Goal: Information Seeking & Learning: Find specific fact

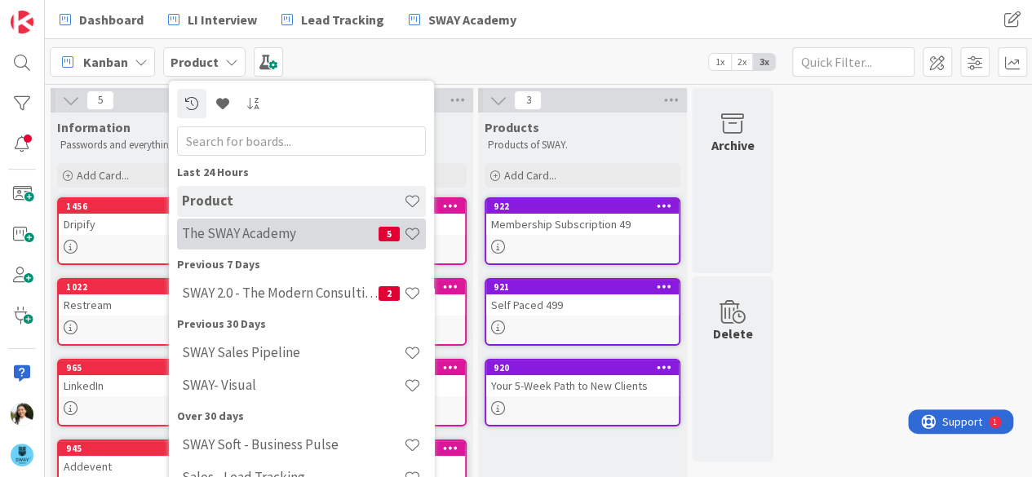
click at [233, 236] on h4 "The SWAY Academy" at bounding box center [280, 233] width 197 height 16
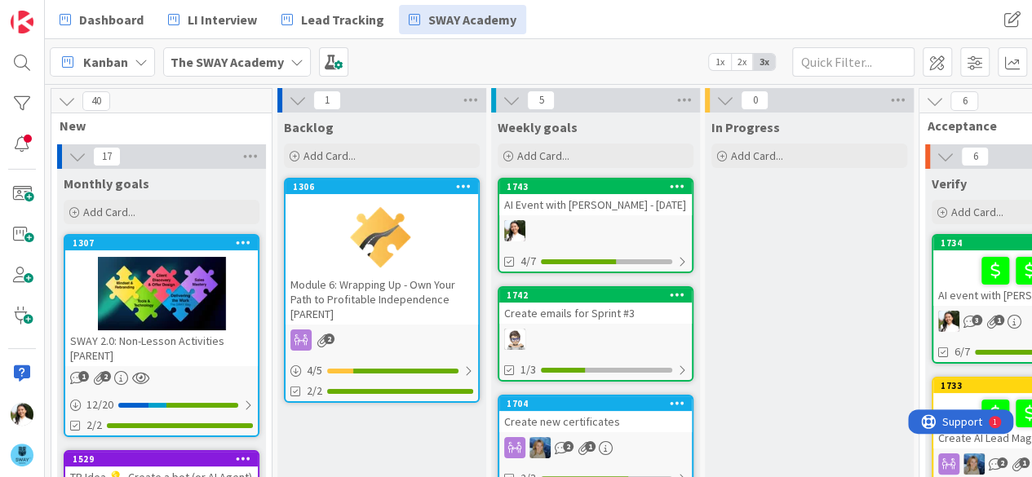
click at [662, 46] on div "Kanban The SWAY Academy 1x 2x 3x" at bounding box center [538, 61] width 987 height 45
click at [574, 152] on div "Add Card..." at bounding box center [596, 156] width 196 height 24
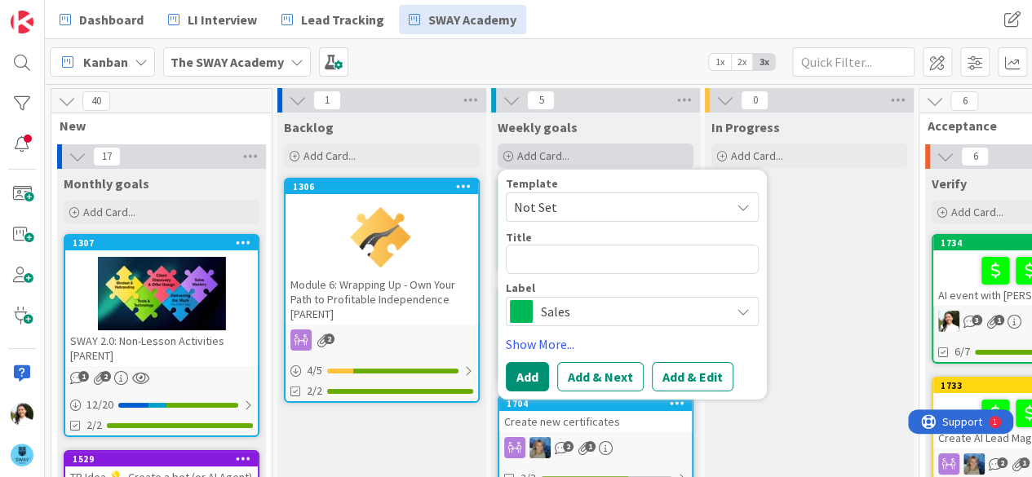
type textarea "x"
type textarea "C"
type textarea "x"
type textarea "Cu"
type textarea "x"
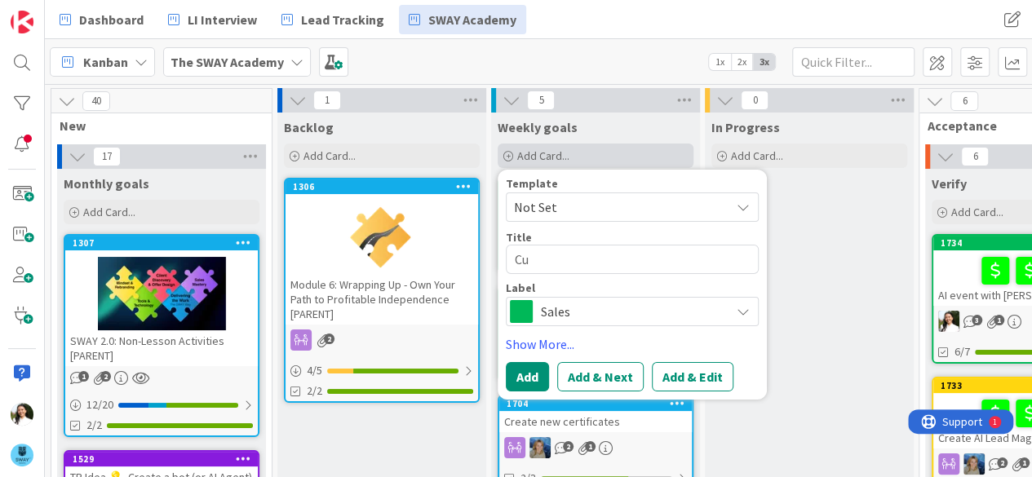
type textarea "Cut"
type textarea "x"
type textarea "Cut"
type textarea "x"
type textarea "Cut K"
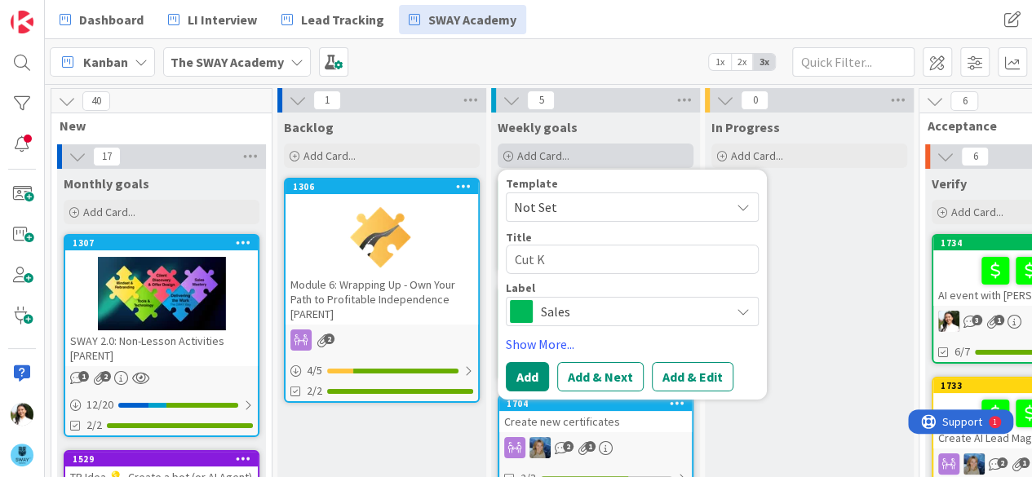
type textarea "x"
type textarea "Cut Ke"
type textarea "x"
type textarea "Cut [PERSON_NAME]"
type textarea "x"
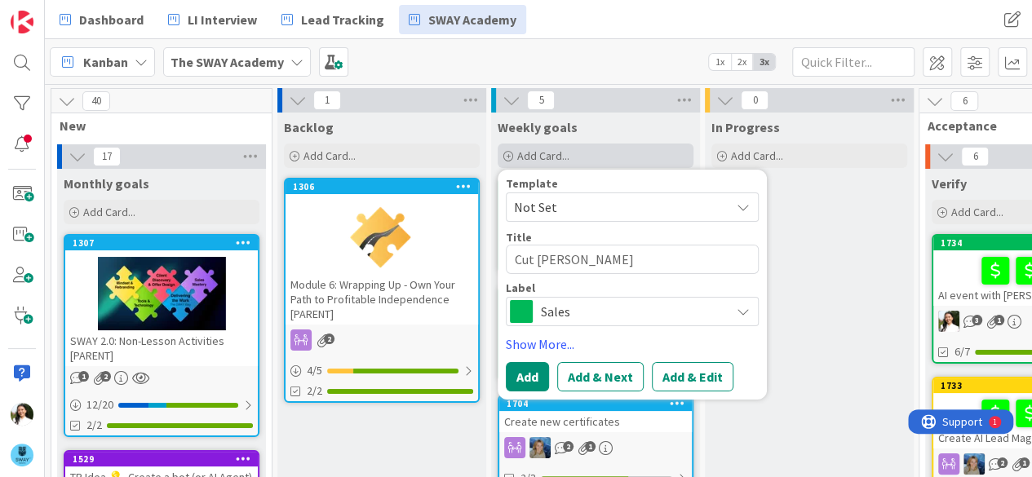
type textarea "Cut [PERSON_NAME]'"
type textarea "x"
type textarea "Cut [PERSON_NAME]'s"
type textarea "x"
type textarea "Cut [PERSON_NAME]'s"
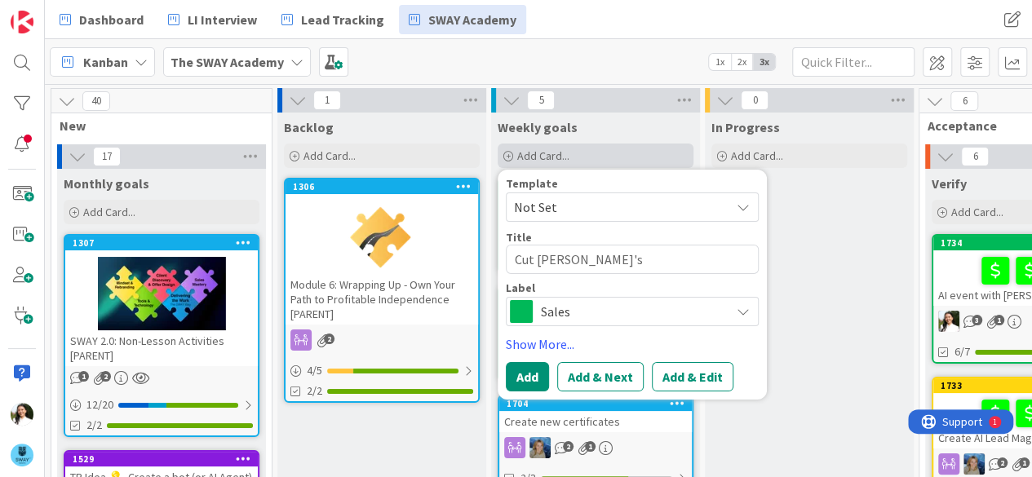
type textarea "x"
type textarea "Cut [PERSON_NAME]'s r"
type textarea "x"
type textarea "Cut [PERSON_NAME]'s"
type textarea "x"
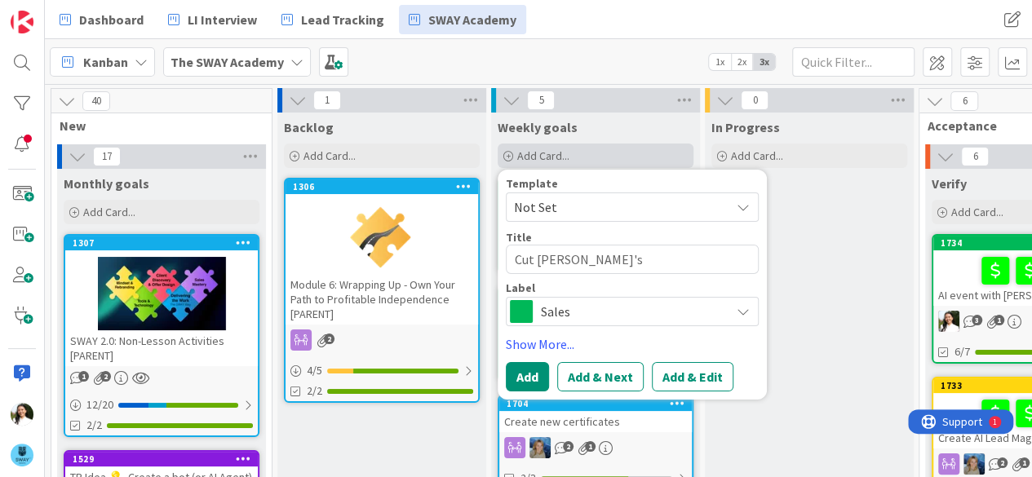
type textarea "Cut [PERSON_NAME]'s t"
type textarea "x"
type textarea "Cut [PERSON_NAME]'s te"
type textarea "x"
type textarea "Cut [PERSON_NAME]'s tes"
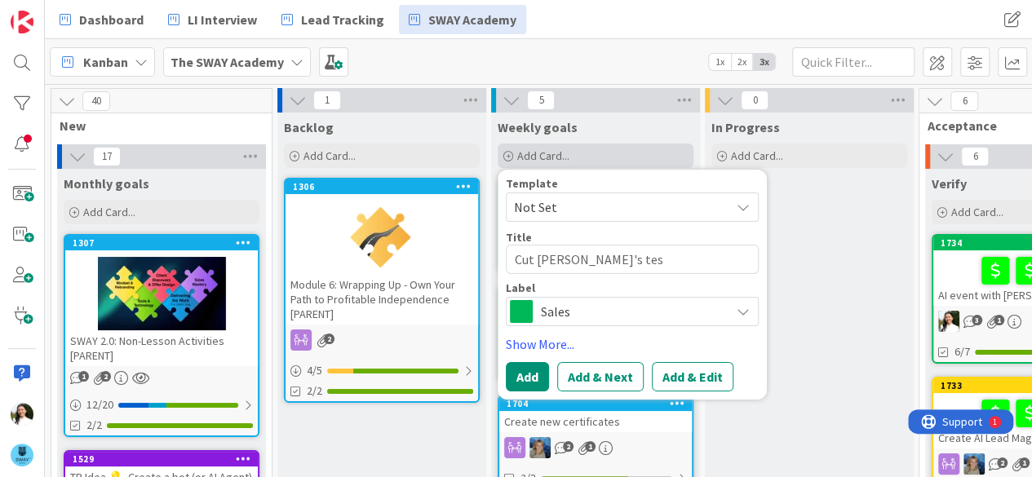
type textarea "x"
type textarea "Cut [PERSON_NAME]'s test"
type textarea "x"
type textarea "Cut [PERSON_NAME]'s testi"
type textarea "x"
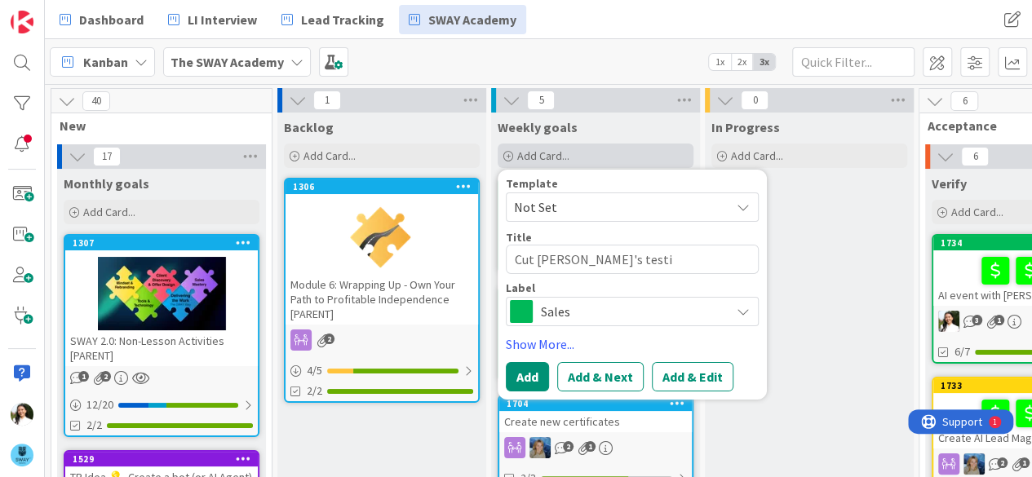
type textarea "Cut [PERSON_NAME]'s [MEDICAL_DATA]"
type textarea "x"
type textarea "Cut [PERSON_NAME]'s testimo"
type textarea "x"
type textarea "Cut [PERSON_NAME]'s testimon"
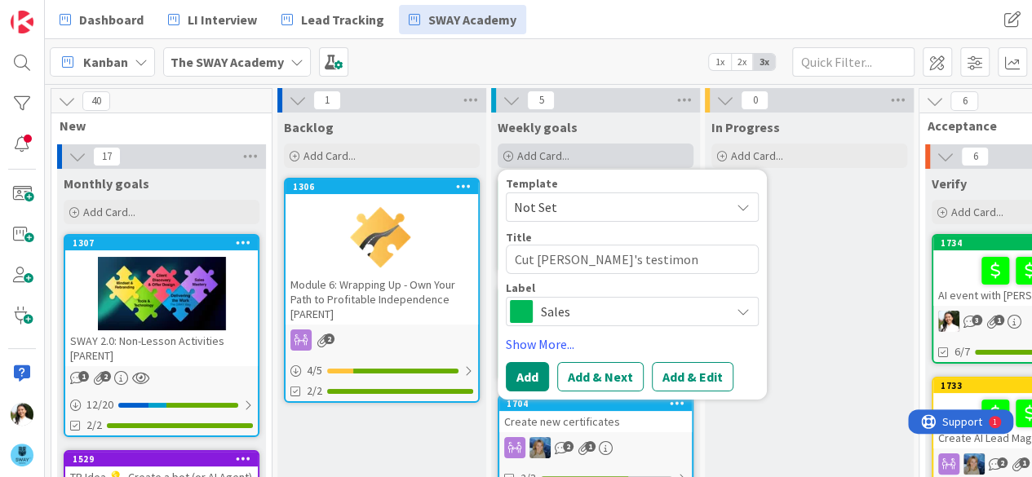
type textarea "x"
type textarea "Cut [PERSON_NAME]'s testimoni"
type textarea "x"
type textarea "Cut [PERSON_NAME]'s testimonia"
type textarea "x"
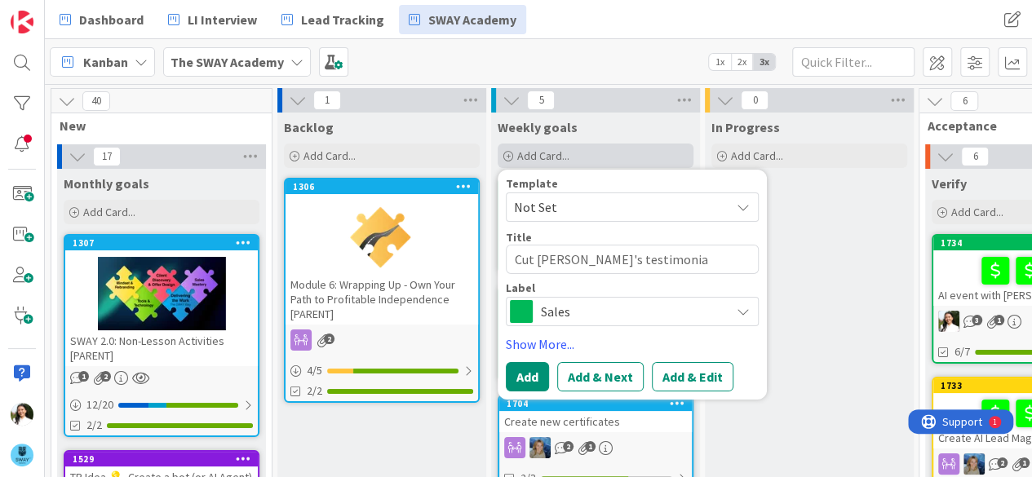
type textarea "Cut [PERSON_NAME]'s testimonial"
type textarea "x"
type textarea "Cut [PERSON_NAME]'s testimonial"
type textarea "x"
type textarea "Cut [PERSON_NAME]'s testimonial a"
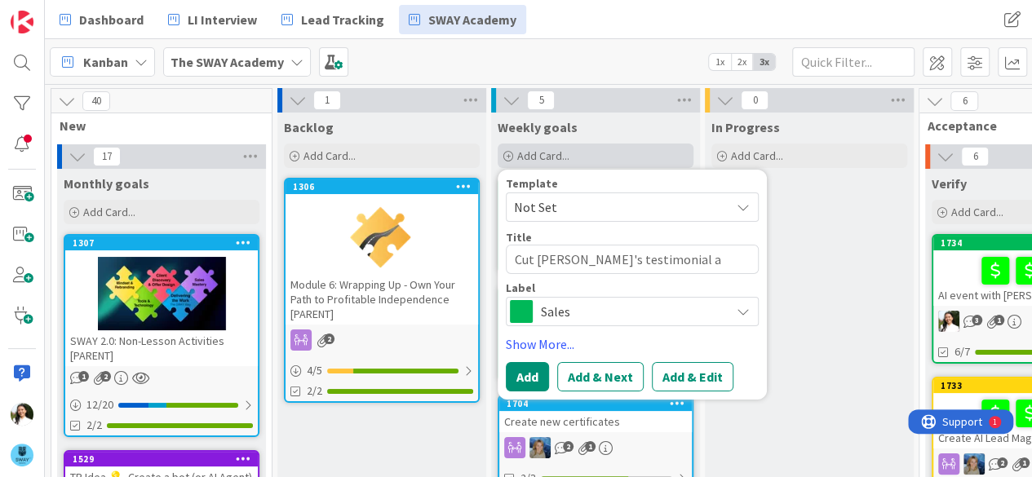
type textarea "x"
type textarea "Cut [PERSON_NAME]'s testimonial an"
type textarea "x"
type textarea "Cut [PERSON_NAME]'s testimonial and"
type textarea "x"
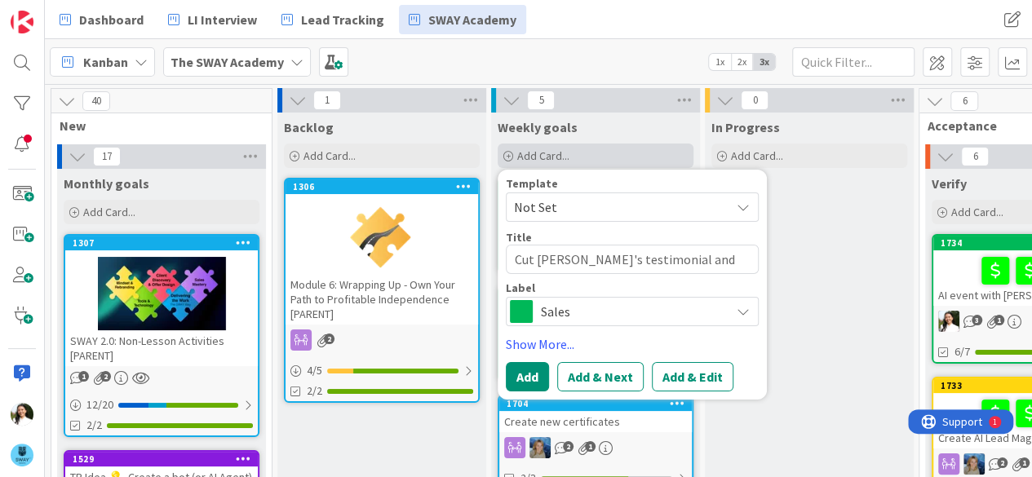
type textarea "Cut [PERSON_NAME]'s testimonial and"
type textarea "x"
type textarea "Cut [PERSON_NAME]'s testimonial and T"
type textarea "x"
type textarea "Cut [PERSON_NAME]'s testimonial and Th"
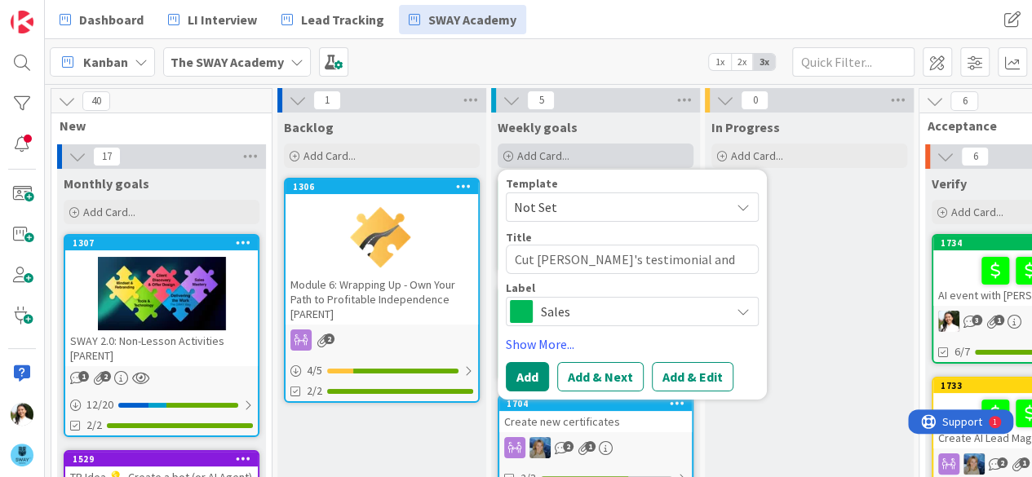
type textarea "x"
type textarea "Cut [PERSON_NAME]'s testimonial and Thu"
type textarea "x"
type textarea "Cut [PERSON_NAME]'s testimonial and Thu"
type textarea "x"
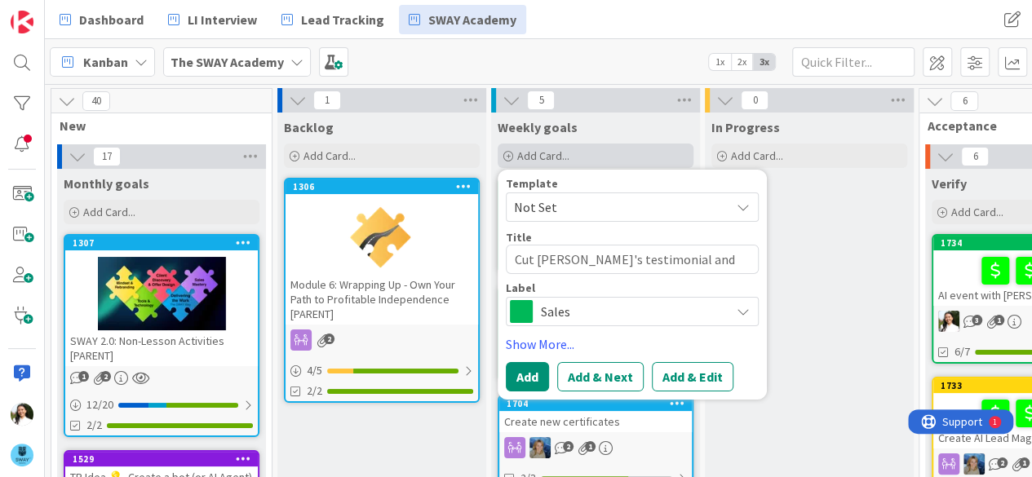
type textarea "Cut [PERSON_NAME]'s testimonial and Thu D"
type textarea "x"
type textarea "Cut [PERSON_NAME]'s testimonial and Thu De"
type textarea "x"
type textarea "Cut [PERSON_NAME]'s testimonial and Thu Dem"
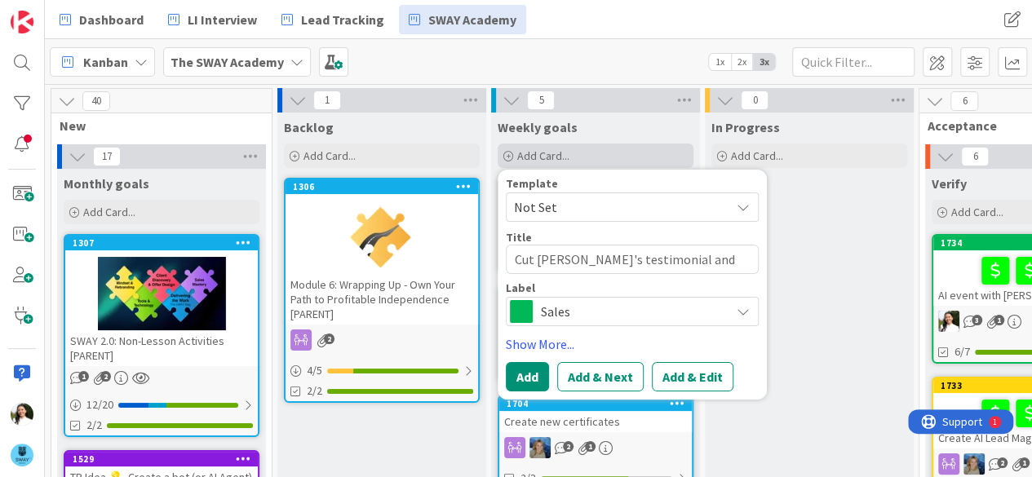
type textarea "x"
type textarea "Cut [PERSON_NAME]'s testimonial and Thu Demo"
click at [579, 312] on span "Sales" at bounding box center [631, 311] width 181 height 23
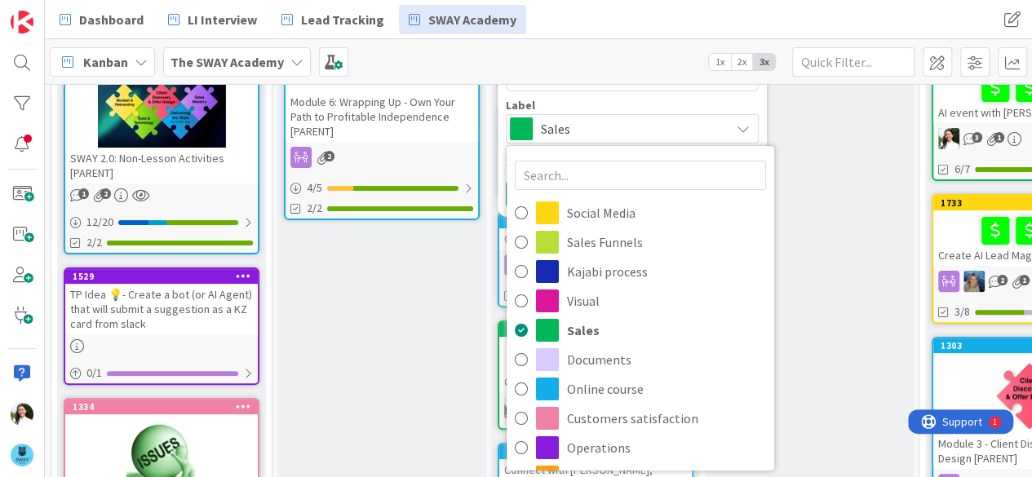
scroll to position [62, 0]
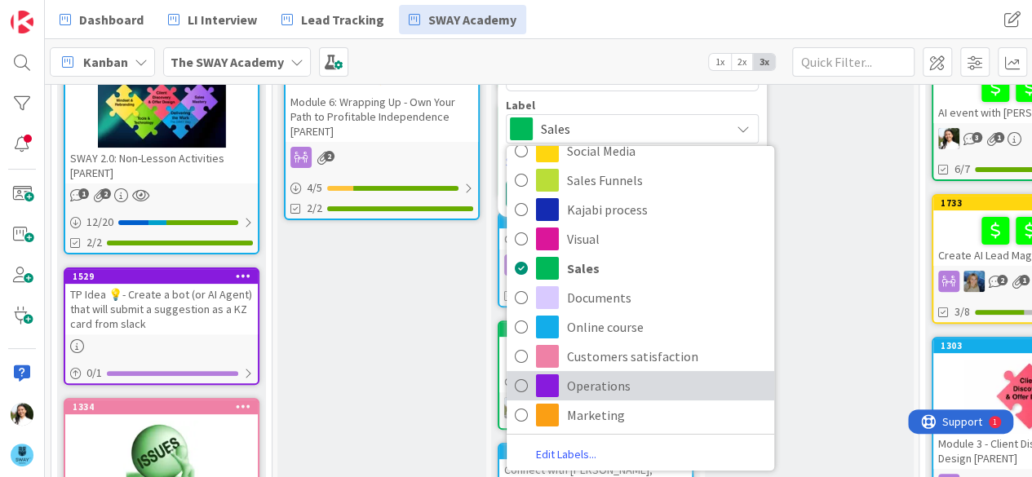
click at [582, 377] on span "Operations" at bounding box center [666, 386] width 199 height 24
type textarea "x"
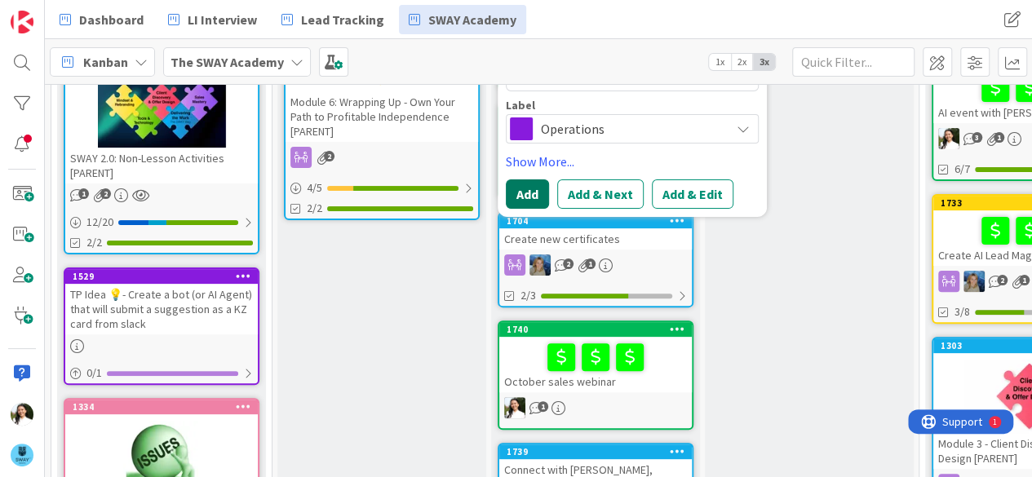
click at [524, 195] on button "Add" at bounding box center [527, 193] width 43 height 29
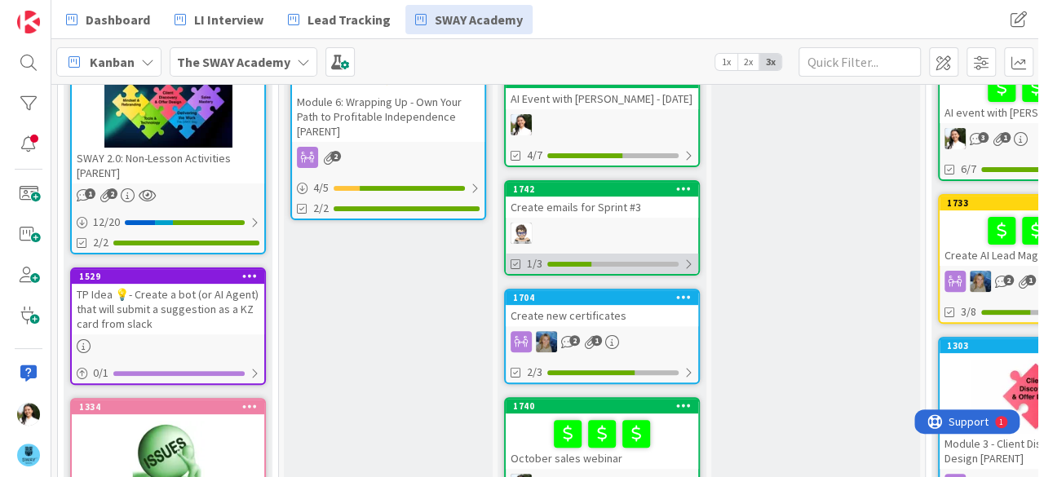
scroll to position [0, 0]
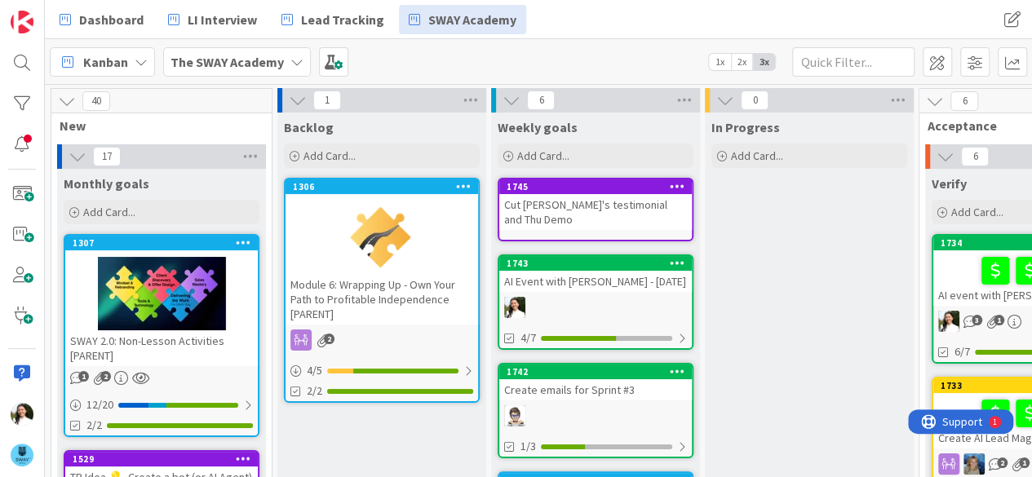
click at [588, 198] on div "Cut [PERSON_NAME]'s testimonial and Thu Demo" at bounding box center [595, 212] width 193 height 36
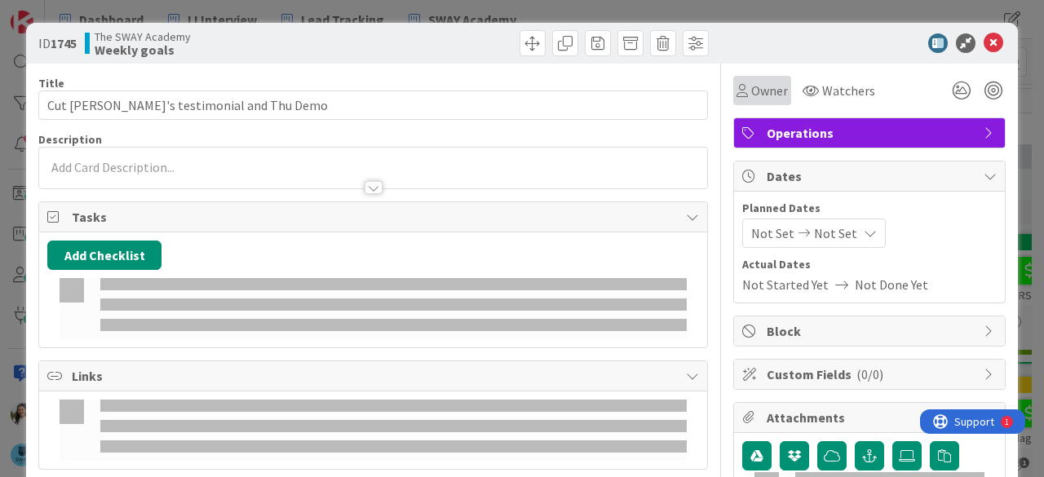
click at [767, 94] on span "Owner" at bounding box center [769, 91] width 37 height 20
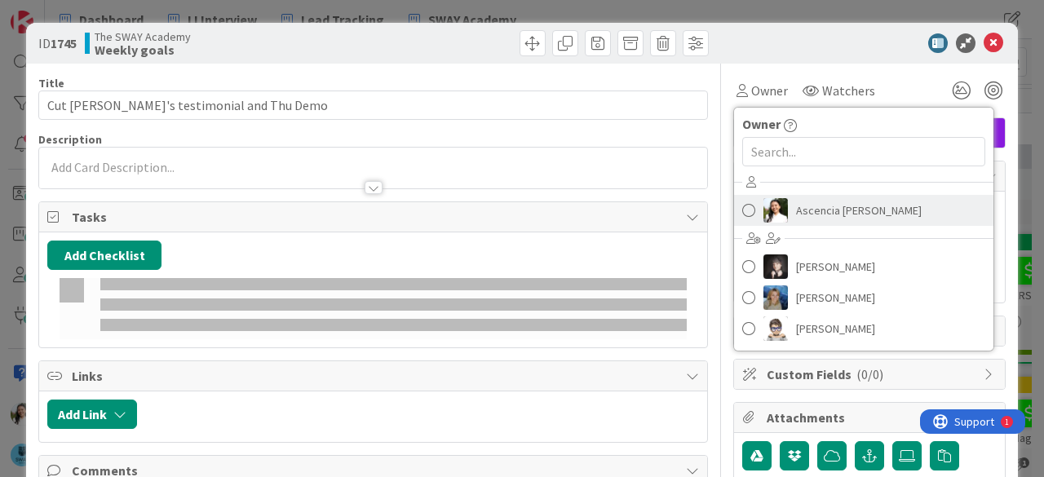
click at [796, 208] on span "Ascencia [PERSON_NAME]" at bounding box center [859, 210] width 126 height 24
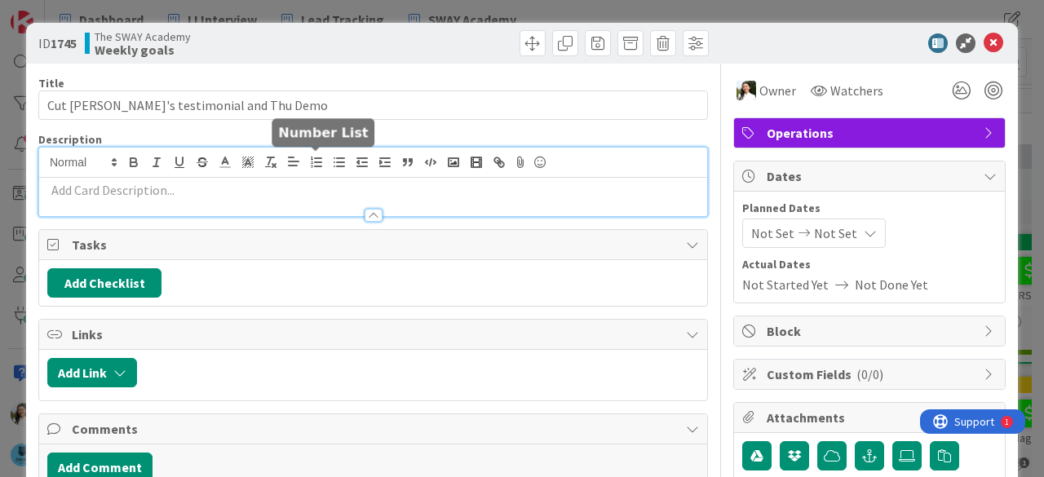
click at [316, 166] on div at bounding box center [373, 182] width 668 height 69
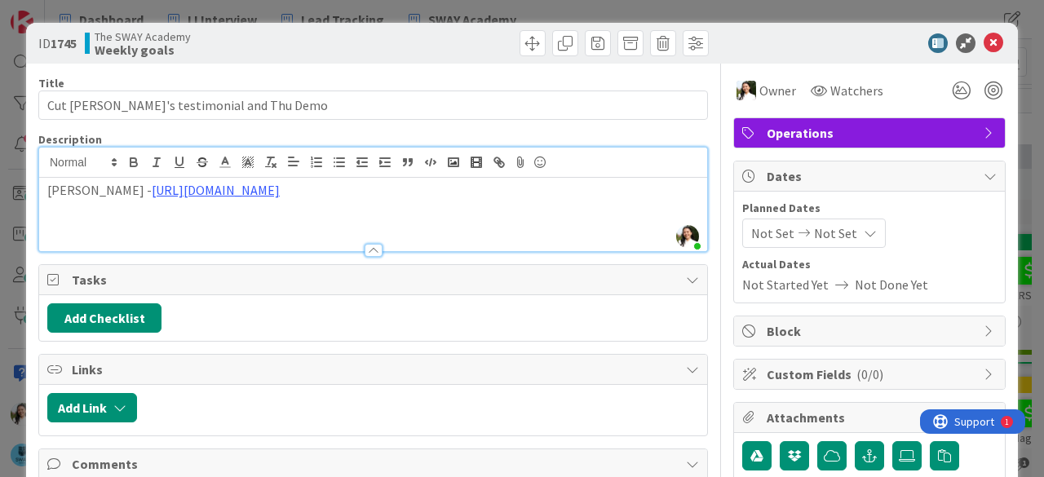
click at [0, 196] on div "ID 1745 The SWAY Academy Weekly goals Title 34 / 128 Cut [PERSON_NAME]'s testim…" at bounding box center [522, 238] width 1044 height 477
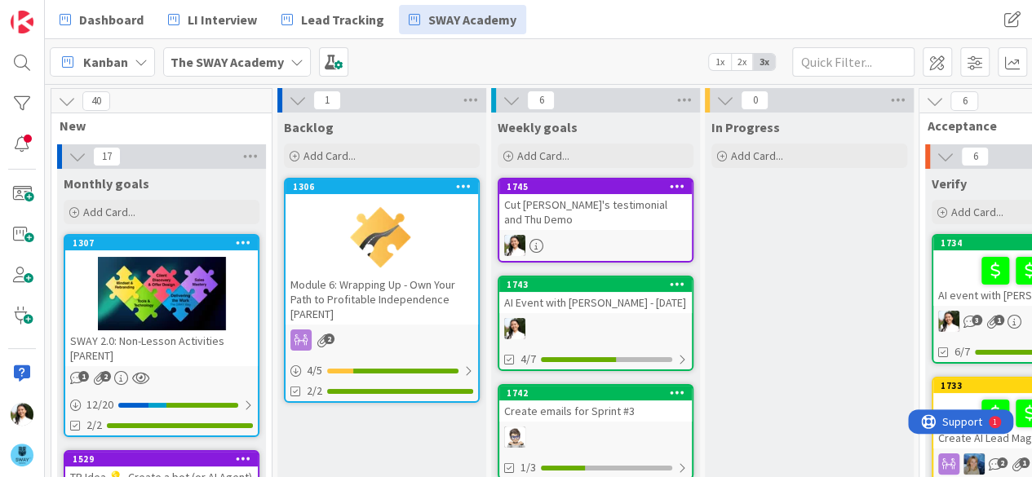
click at [581, 292] on div "AI Event with [PERSON_NAME] - [DATE]" at bounding box center [595, 302] width 193 height 21
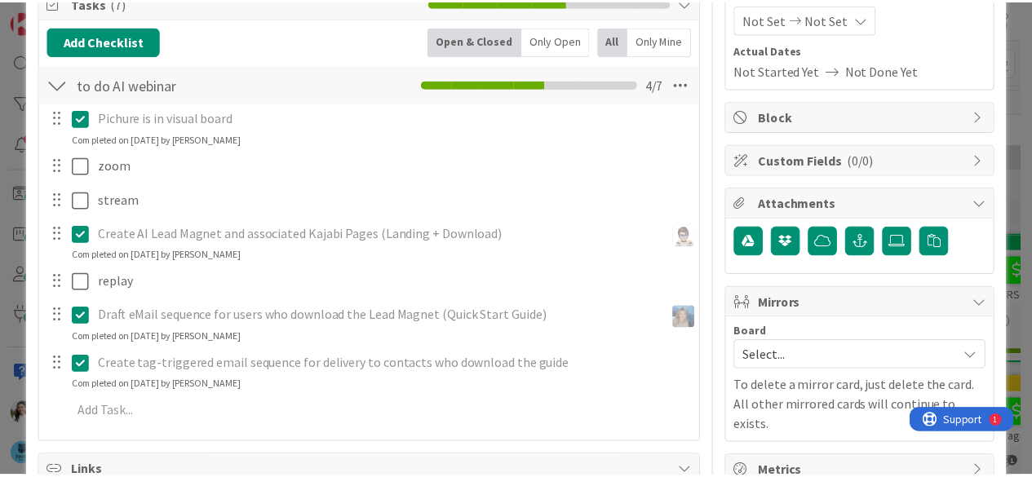
scroll to position [209, 0]
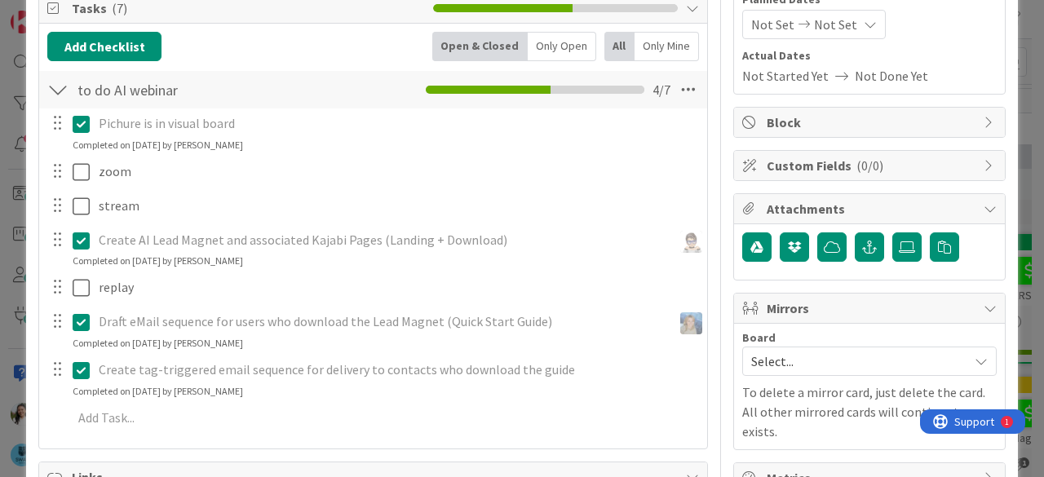
click at [0, 279] on div "ID 1743 The SWAY Academy Weekly goals Title 29 / 128 AI Event with [PERSON_NAME…" at bounding box center [522, 238] width 1044 height 477
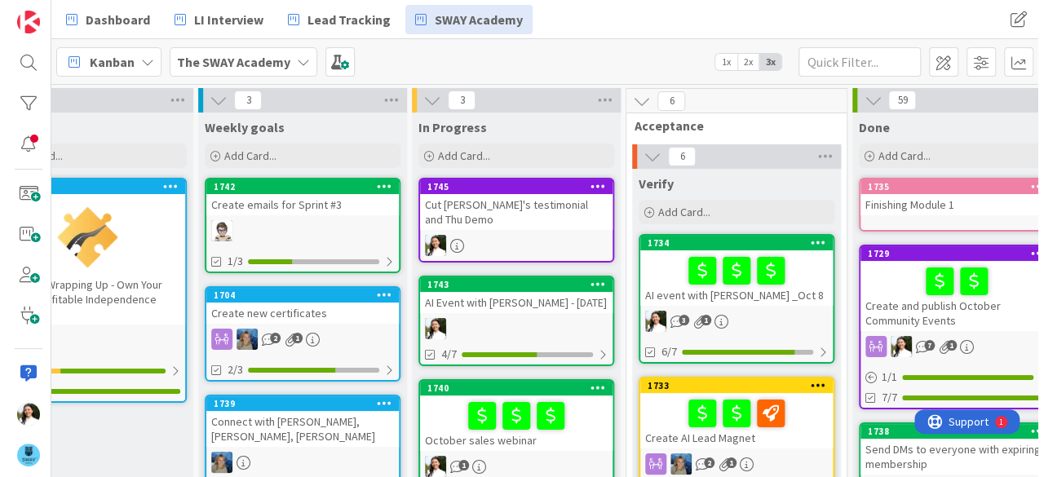
scroll to position [0, 297]
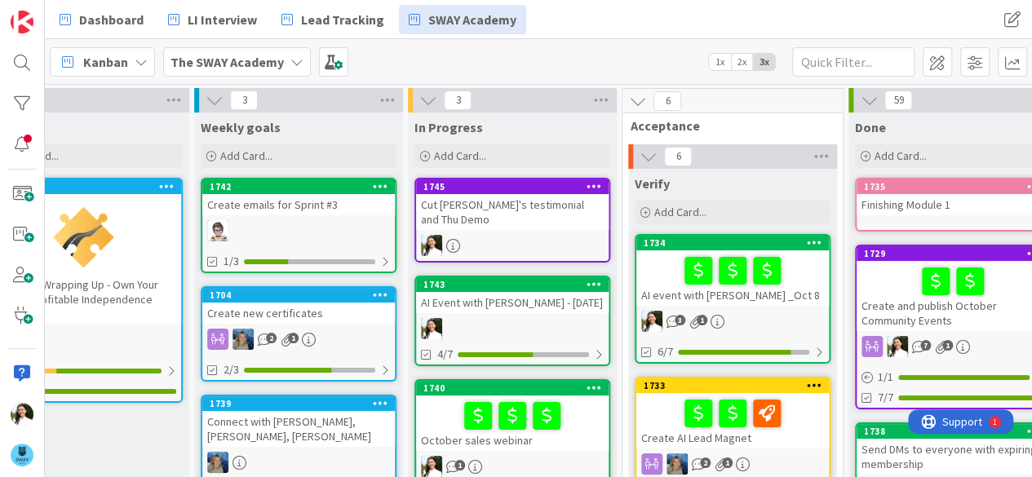
click at [440, 292] on div "AI Event with [PERSON_NAME] - [DATE]" at bounding box center [512, 302] width 193 height 21
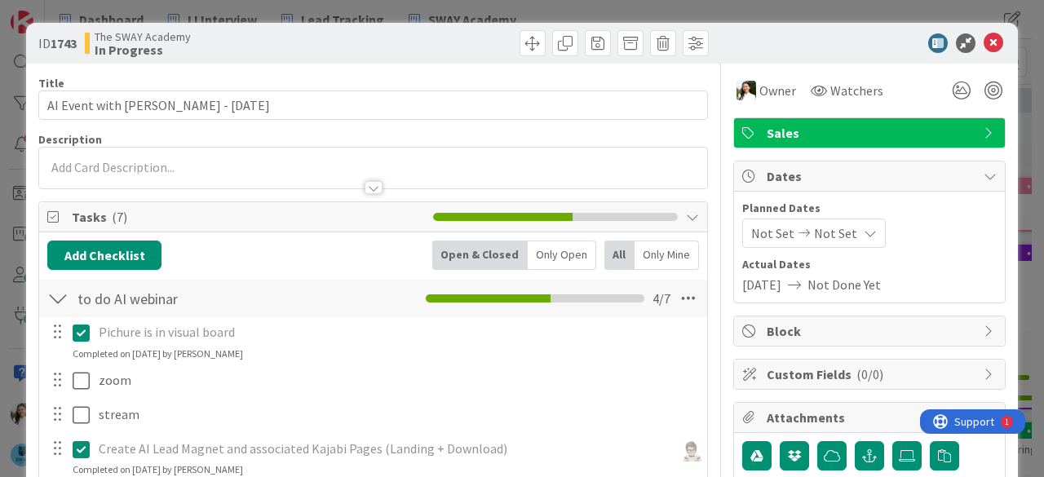
click at [188, 171] on div at bounding box center [373, 179] width 668 height 17
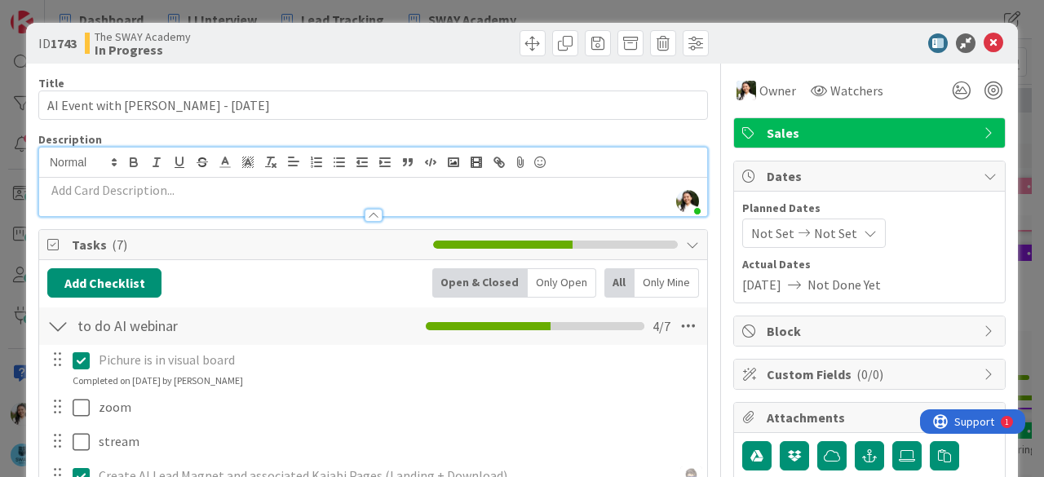
click at [176, 197] on p at bounding box center [373, 190] width 652 height 19
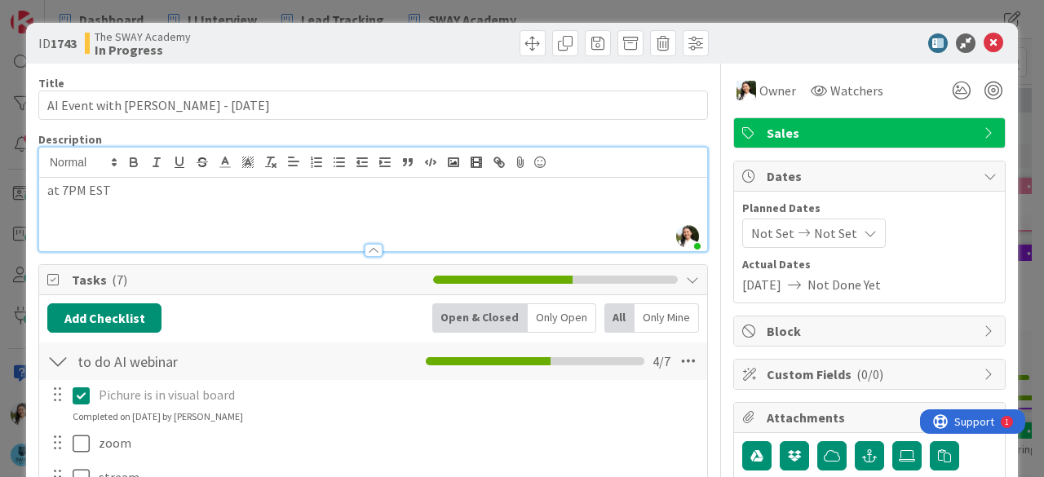
click at [0, 145] on div "ID 1743 The SWAY Academy In Progress Title 29 / 128 AI Event with [PERSON_NAME]…" at bounding box center [522, 238] width 1044 height 477
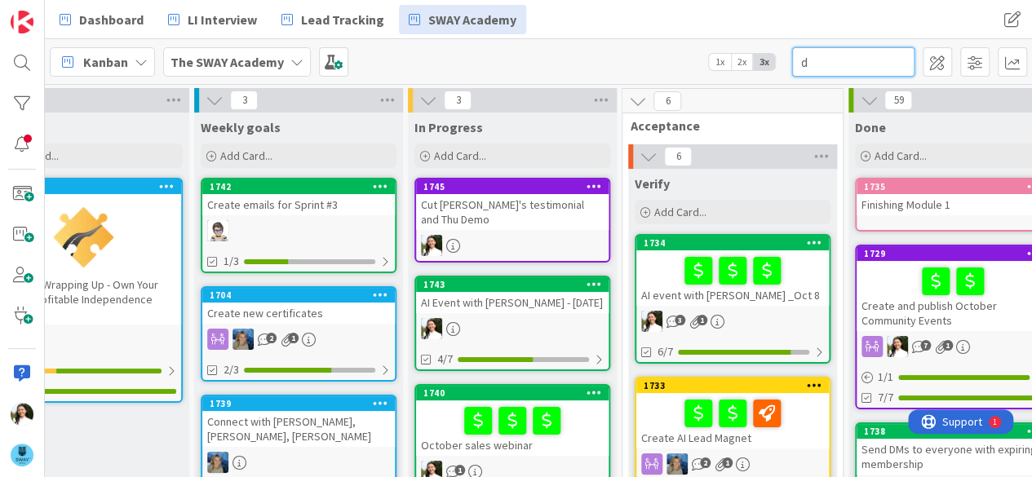
click at [848, 64] on input "d" at bounding box center [853, 61] width 122 height 29
type input "dhem"
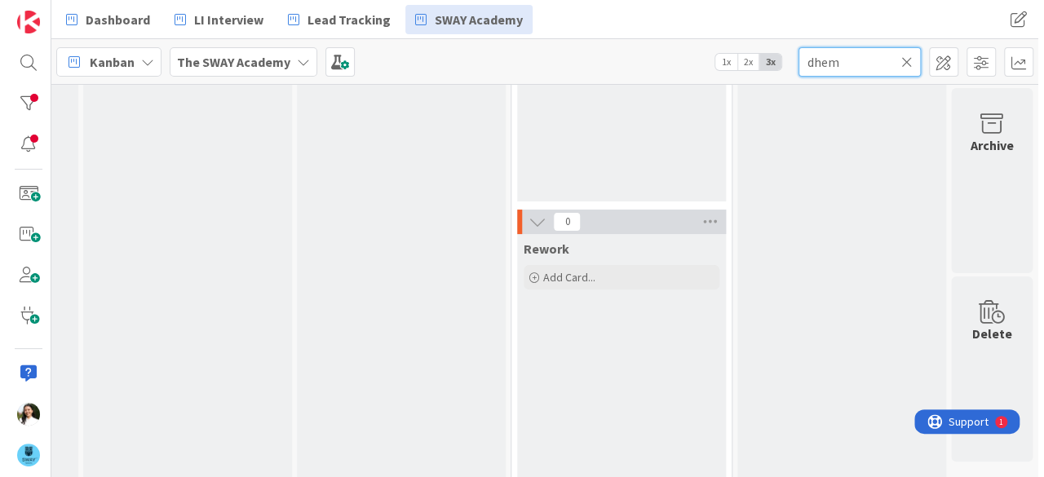
scroll to position [0, 426]
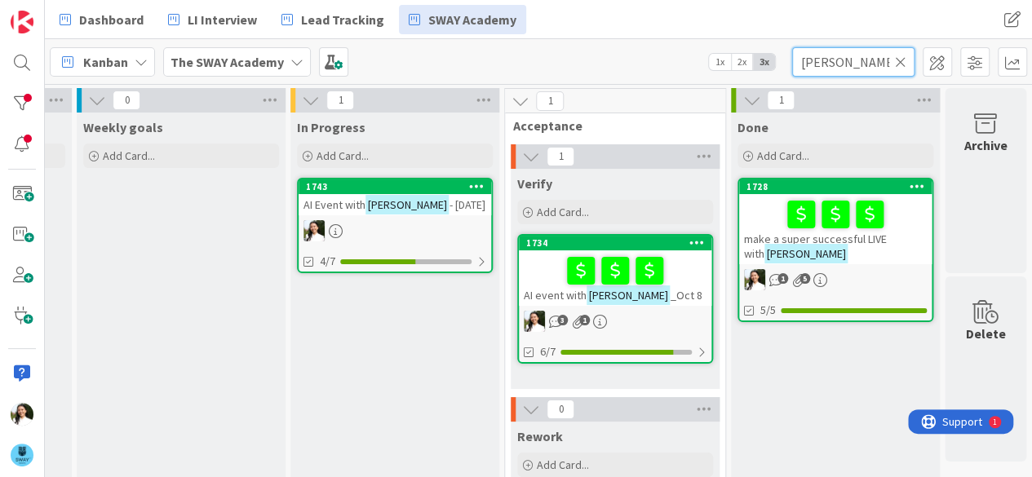
type input "[PERSON_NAME]"
click at [770, 244] on span "make a super successful LIVE with" at bounding box center [815, 246] width 143 height 29
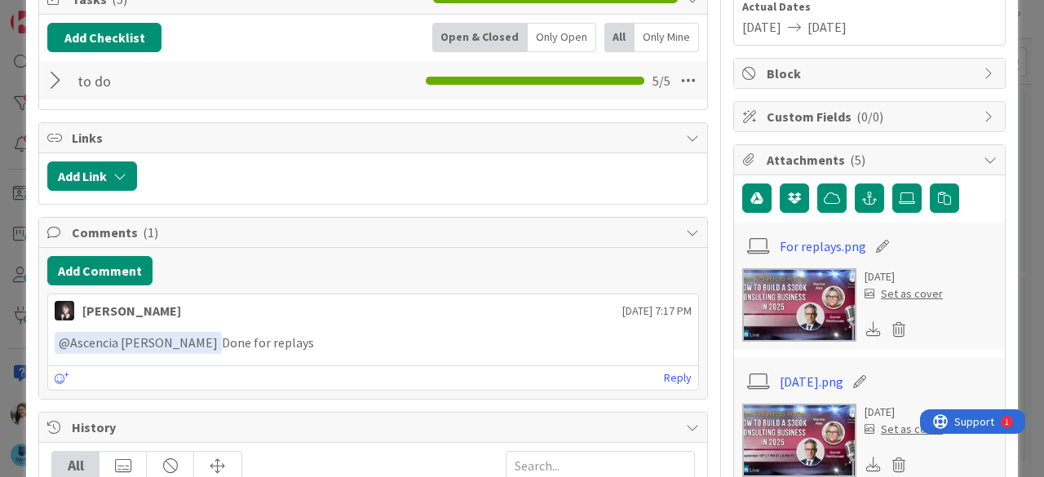
scroll to position [264, 0]
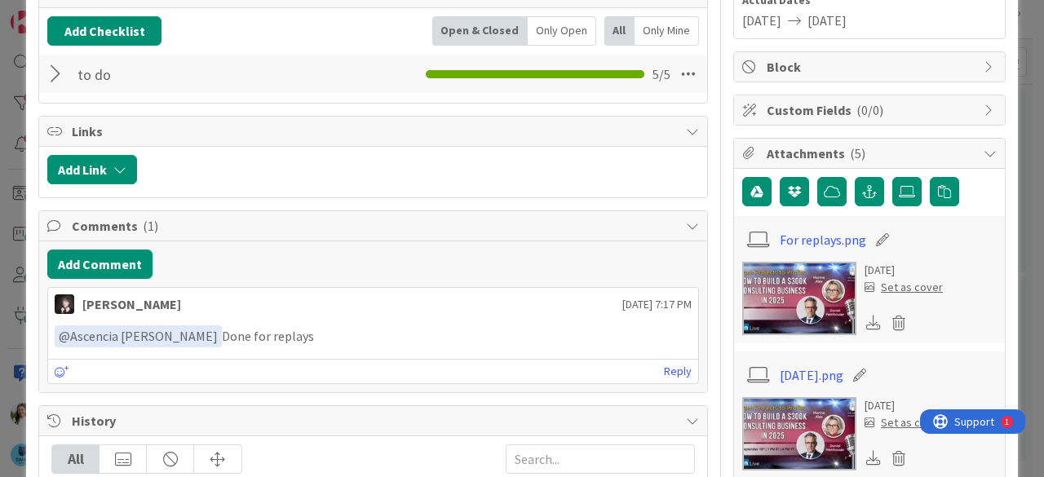
click at [52, 77] on div at bounding box center [57, 74] width 21 height 29
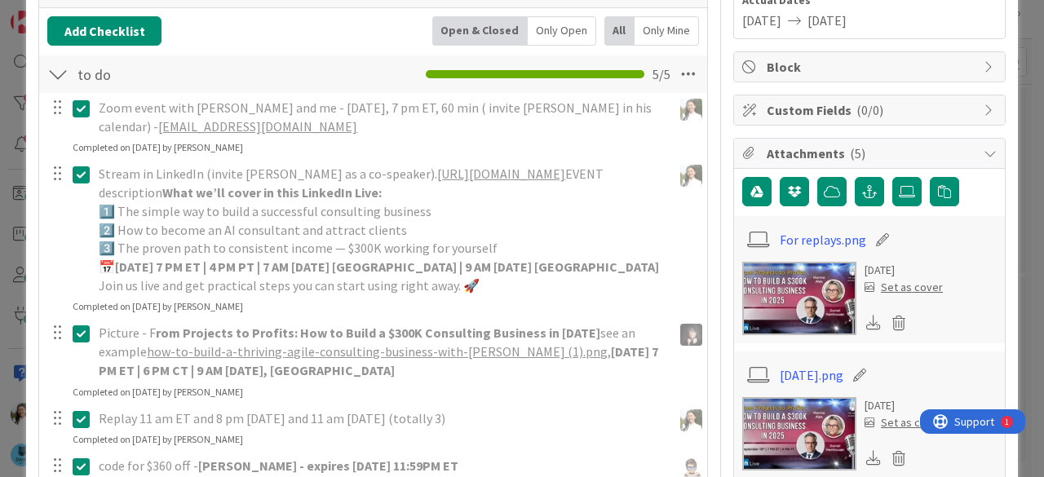
click at [84, 102] on icon at bounding box center [81, 109] width 17 height 20
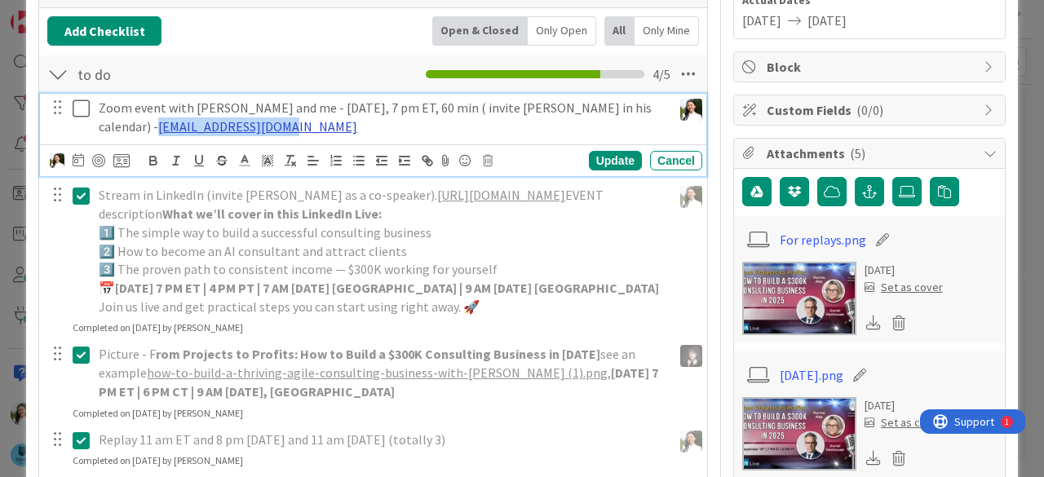
drag, startPoint x: 276, startPoint y: 128, endPoint x: 101, endPoint y: 124, distance: 174.6
click at [101, 124] on p "Zoom event with [PERSON_NAME] and me - [DATE], 7 pm ET, 60 min ( invite [PERSON…" at bounding box center [382, 117] width 567 height 37
copy link "[EMAIL_ADDRESS][DOMAIN_NAME]"
click at [82, 190] on icon at bounding box center [81, 196] width 17 height 20
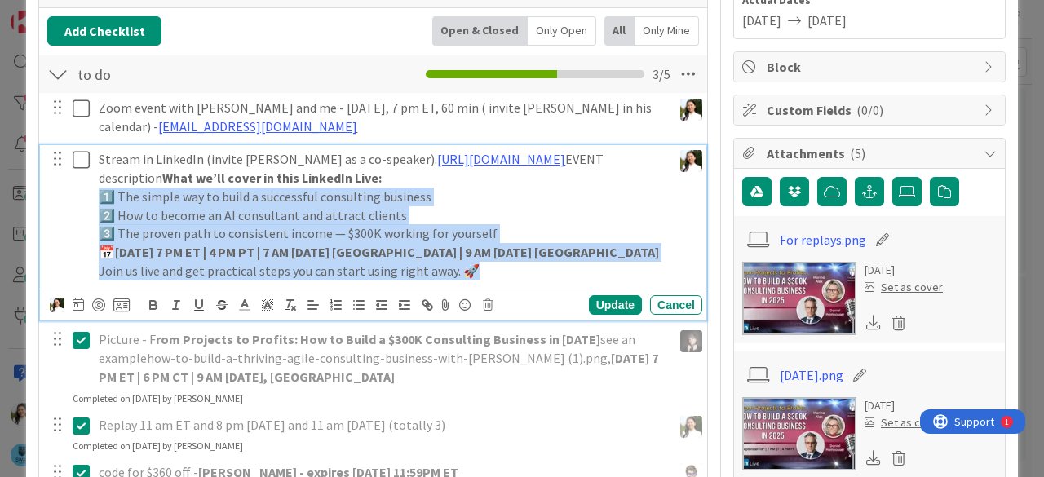
drag, startPoint x: 489, startPoint y: 266, endPoint x: 101, endPoint y: 191, distance: 394.7
click at [101, 191] on div "Stream in LinkedIn (invite [PERSON_NAME] as a co-speaker). [URL][DOMAIN_NAME] E…" at bounding box center [382, 214] width 580 height 139
copy div "1️⃣ The simple way to build a successful consulting business 2️⃣ How to become …"
copy div "What we’ll cover in this LinkedIn Live: 1️⃣ The simple way to build a successfu…"
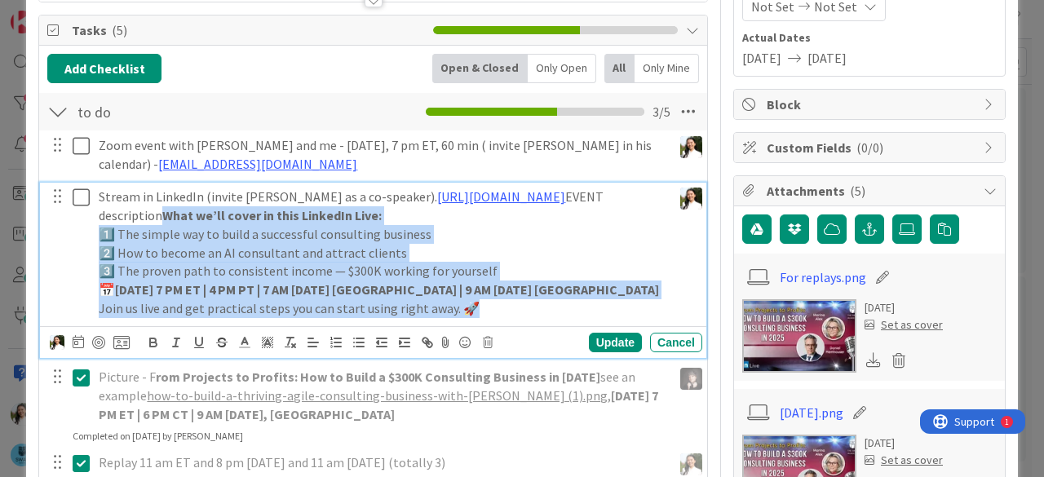
scroll to position [226, 0]
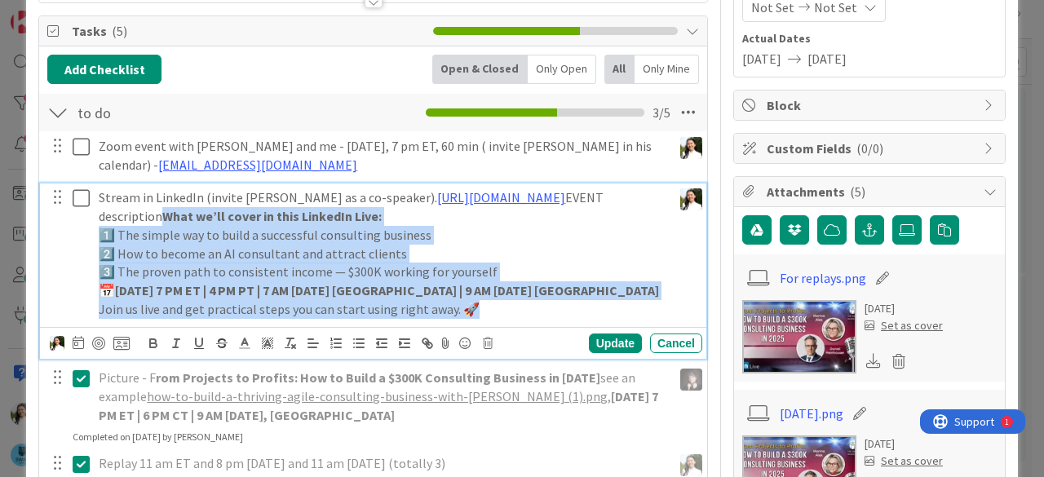
click at [83, 195] on icon at bounding box center [81, 198] width 17 height 20
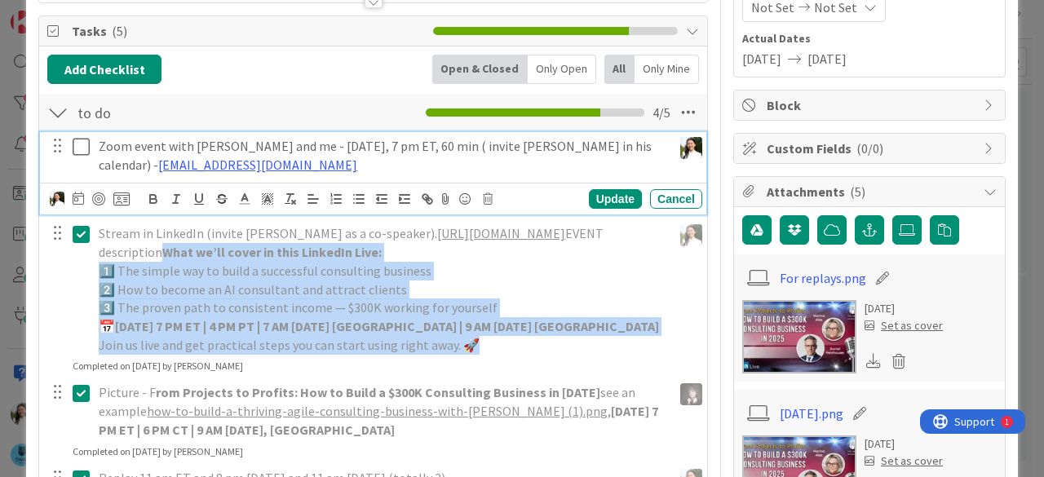
click at [78, 148] on icon at bounding box center [81, 147] width 17 height 20
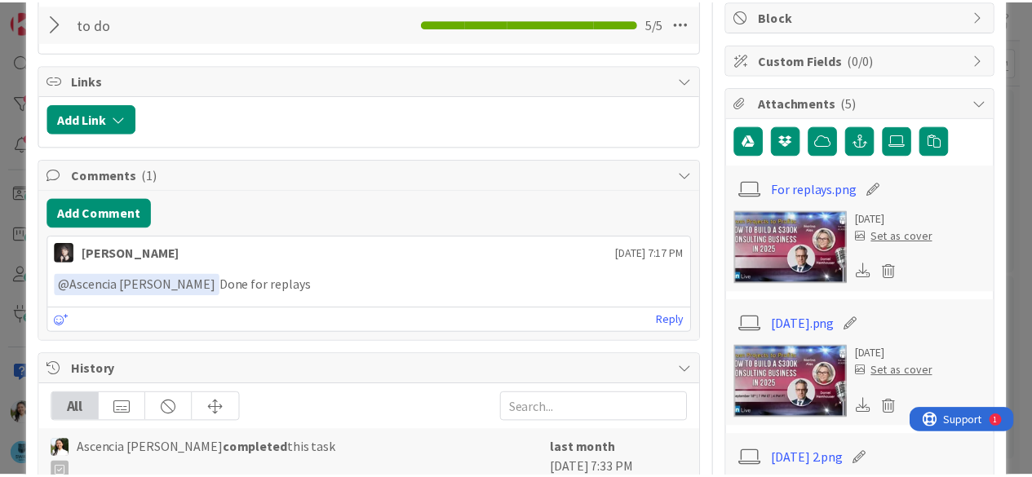
scroll to position [316, 0]
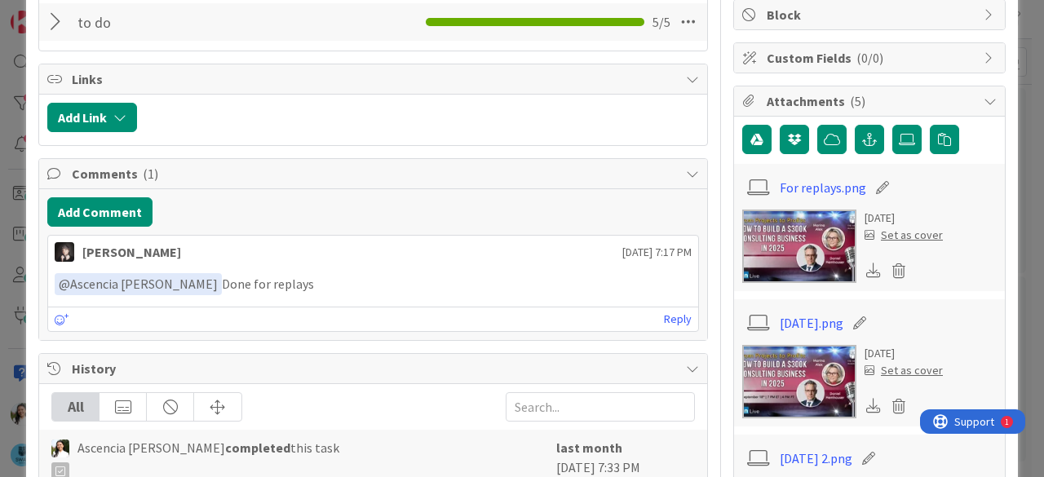
click at [0, 202] on div "ID 1728 The SWAY Academy Done Title 40 / 128 make a super successful LIVE with …" at bounding box center [522, 238] width 1044 height 477
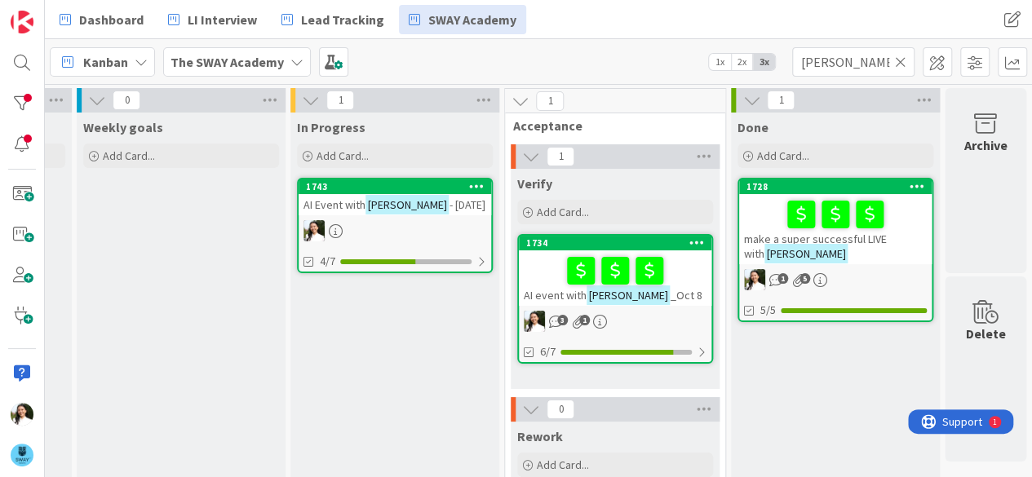
scroll to position [0, 413]
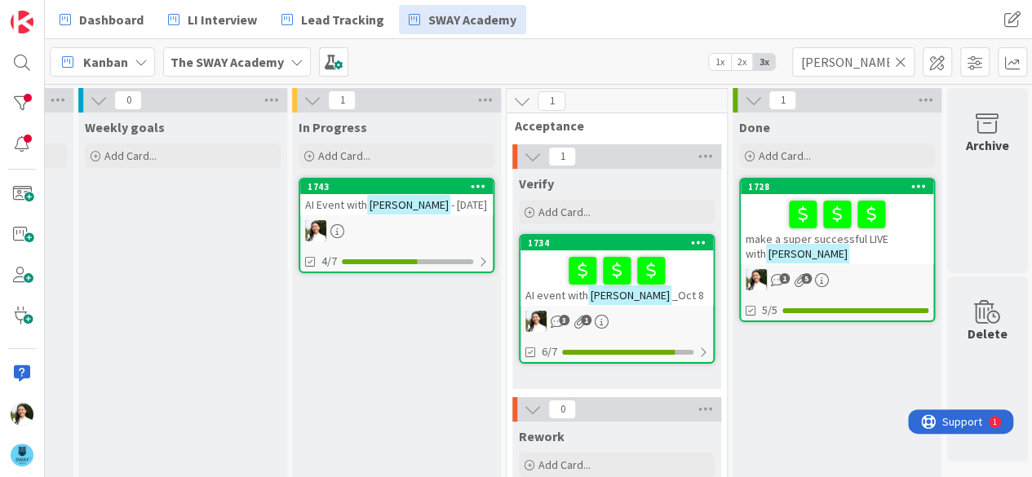
click at [450, 210] on span "- [DATE]" at bounding box center [468, 204] width 36 height 15
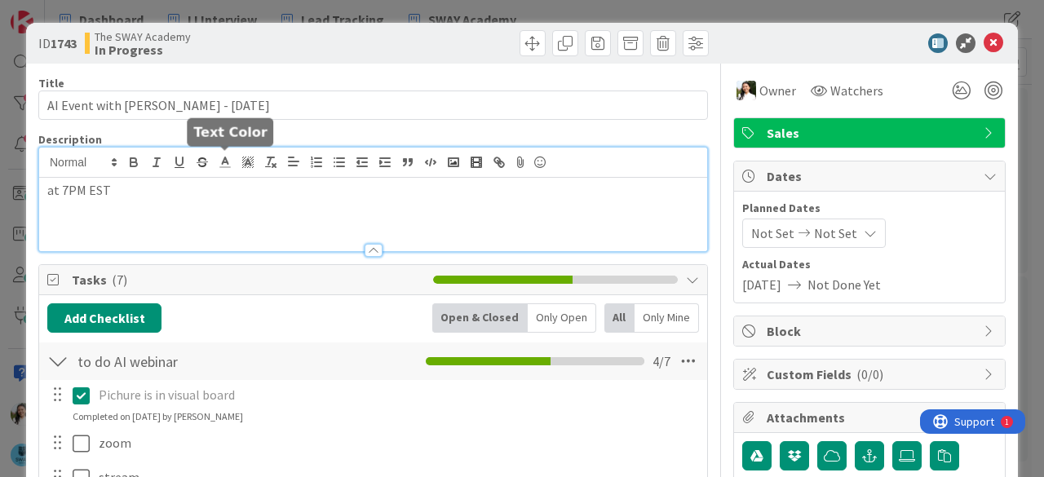
click at [224, 167] on div "at 7PM EST" at bounding box center [373, 200] width 668 height 104
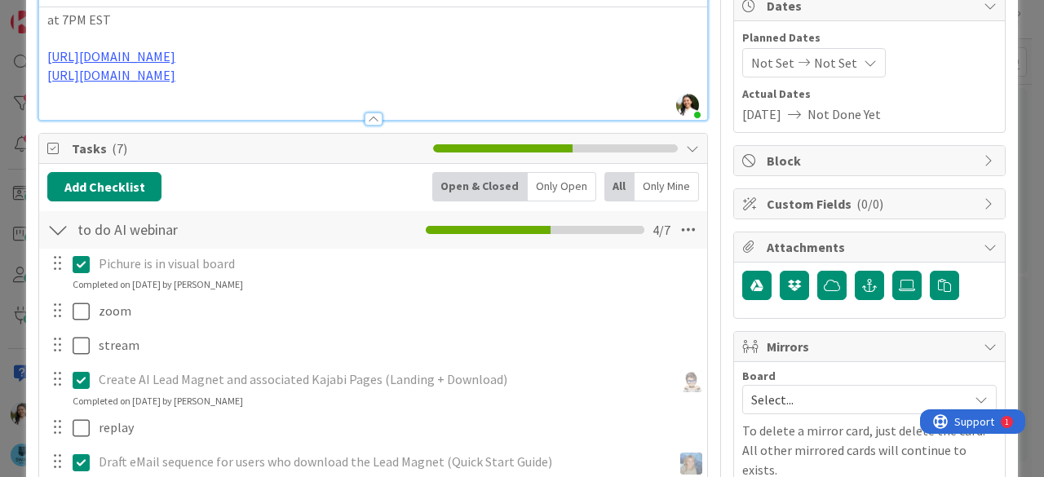
scroll to position [175, 0]
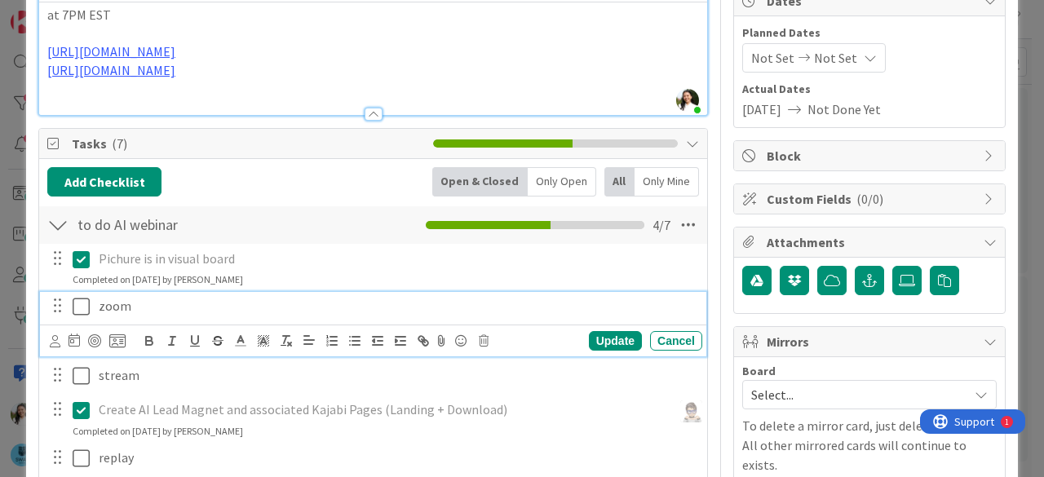
click at [77, 299] on icon at bounding box center [81, 307] width 17 height 20
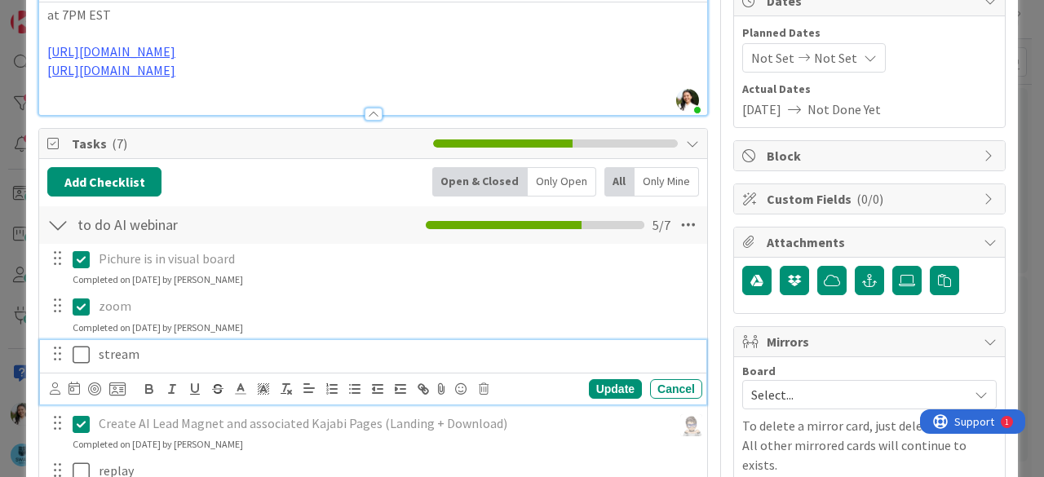
click at [78, 345] on icon at bounding box center [81, 355] width 17 height 20
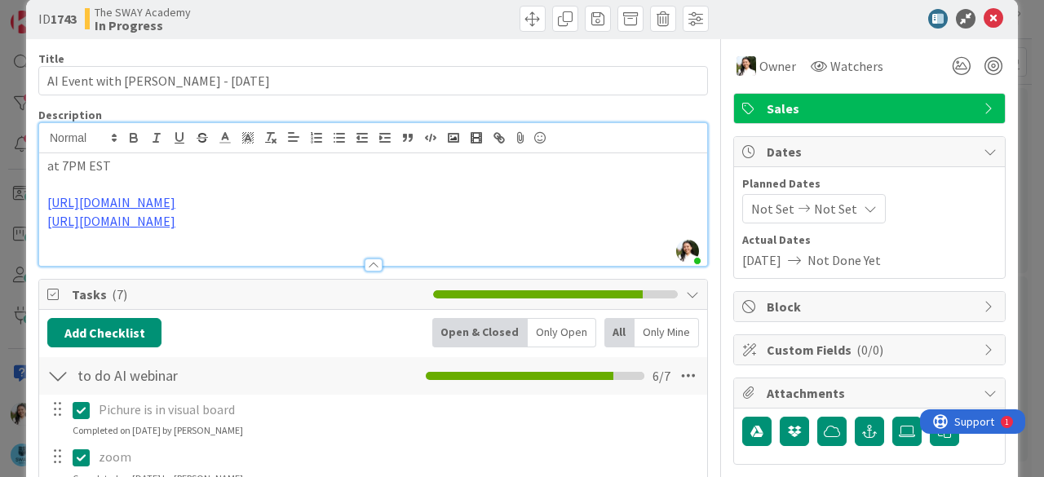
scroll to position [0, 0]
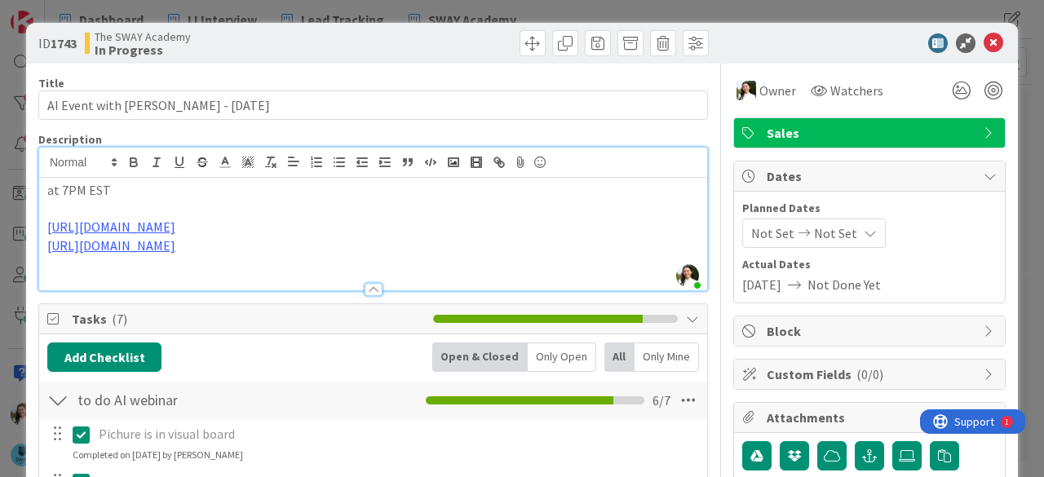
click at [143, 268] on p at bounding box center [373, 264] width 652 height 19
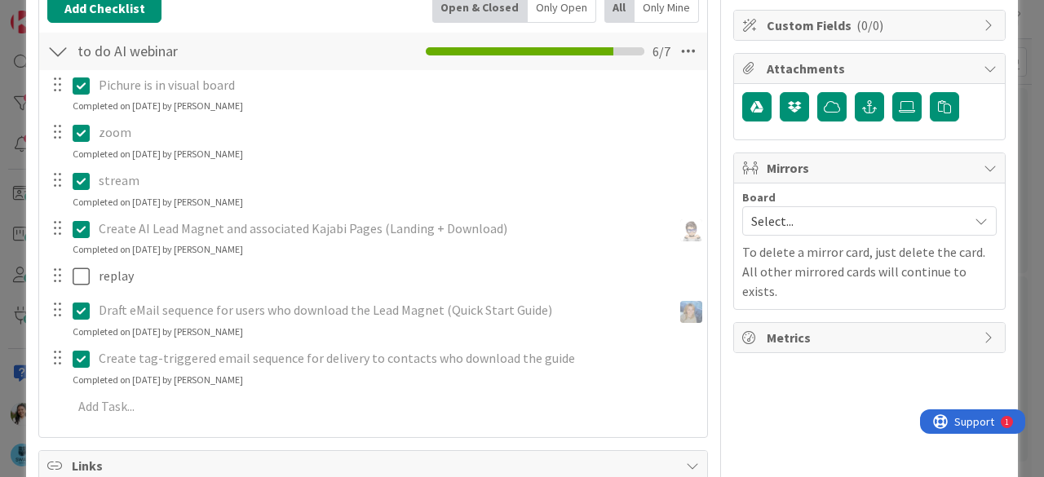
scroll to position [640, 0]
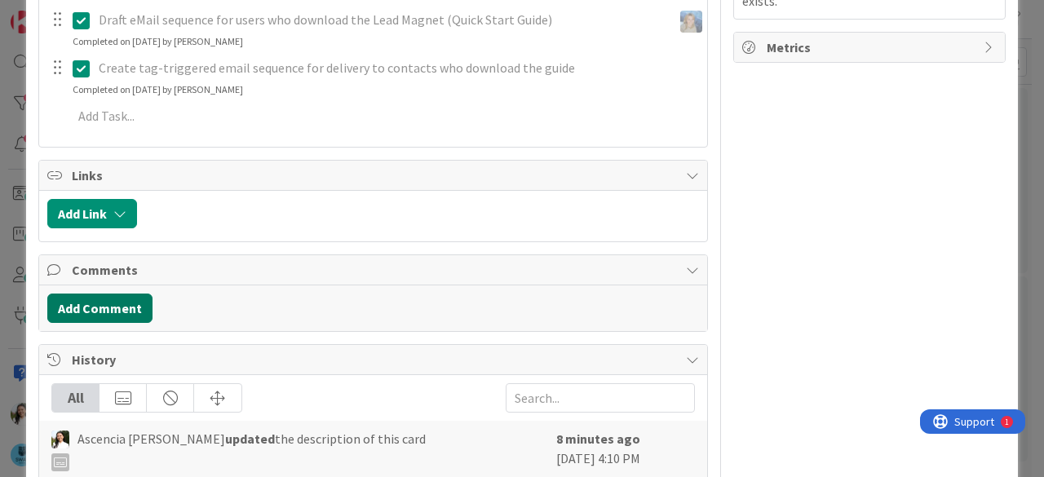
click at [106, 306] on button "Add Comment" at bounding box center [99, 308] width 105 height 29
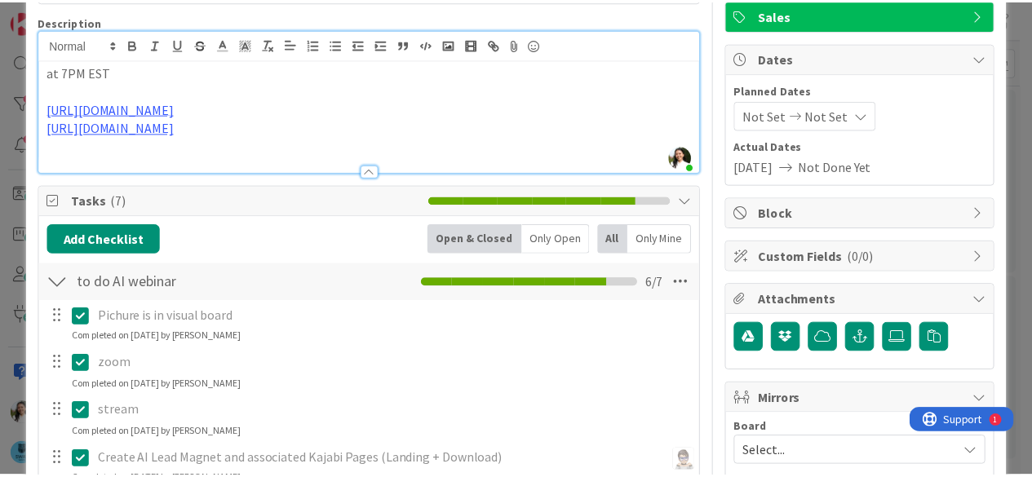
scroll to position [0, 0]
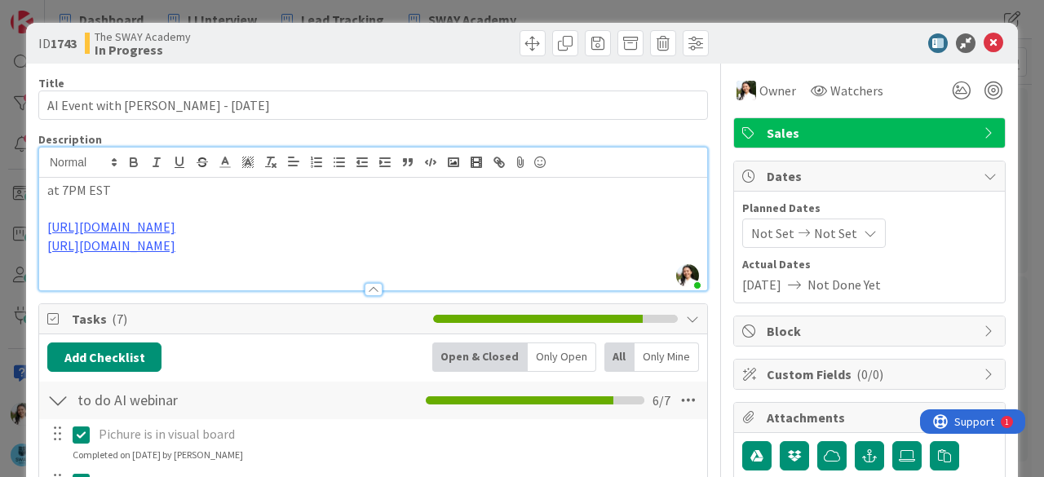
click at [0, 202] on div "ID 1743 The SWAY Academy In Progress Title 29 / 128 AI Event with [PERSON_NAME]…" at bounding box center [522, 238] width 1044 height 477
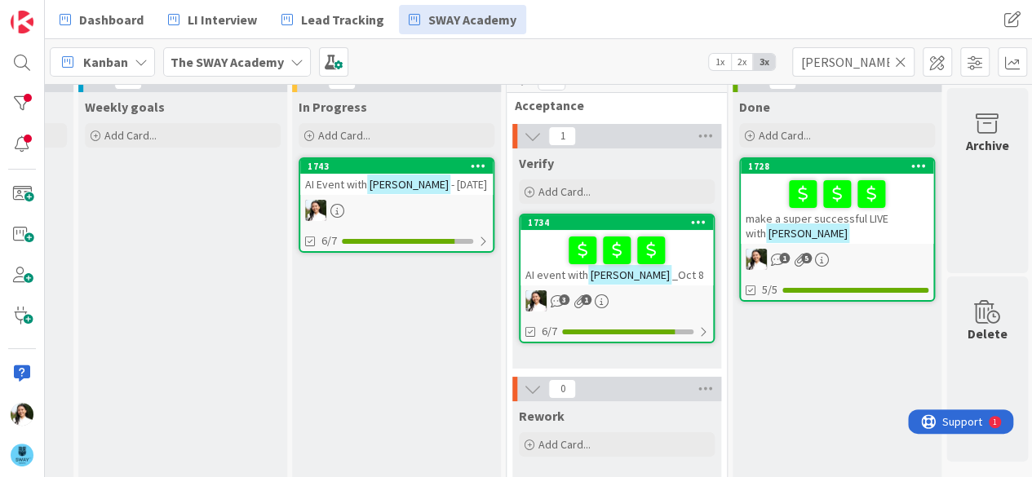
click at [898, 68] on icon at bounding box center [900, 62] width 11 height 15
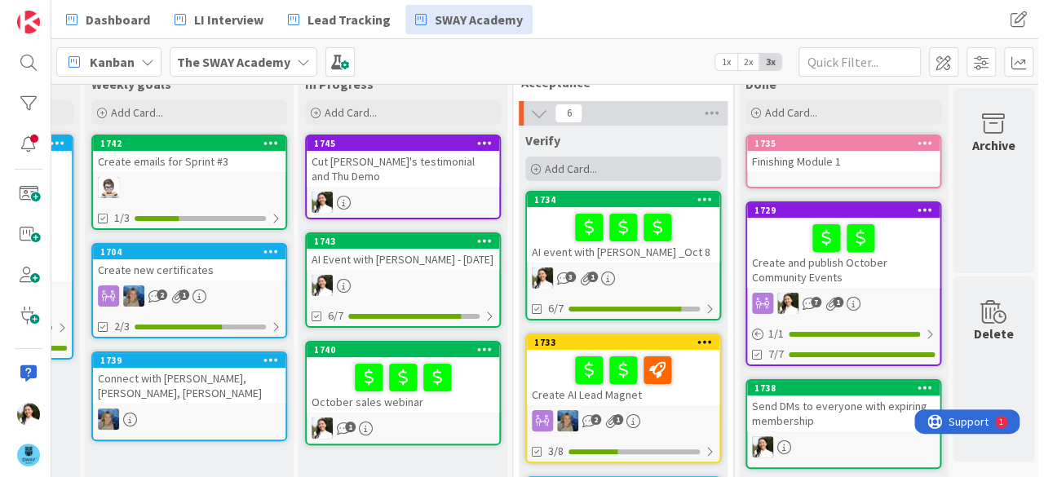
scroll to position [32, 413]
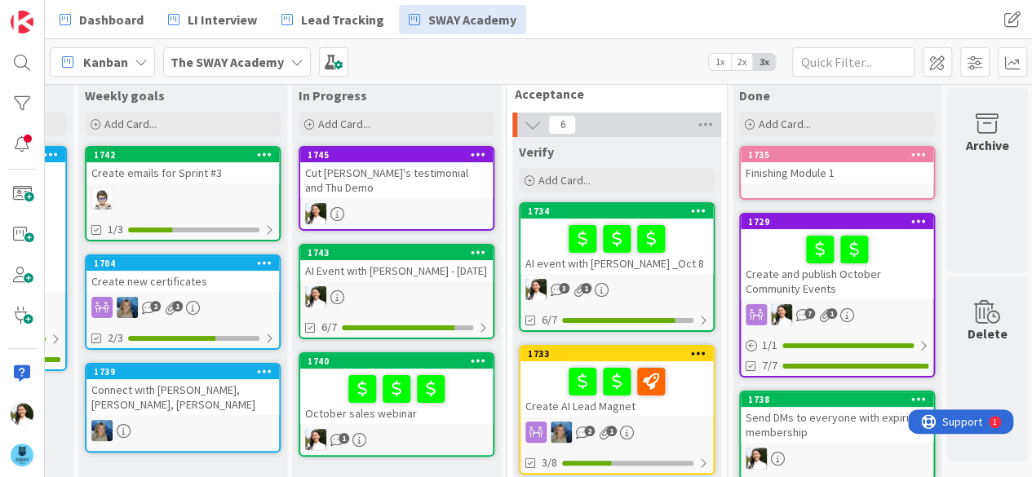
click at [413, 260] on div "AI Event with [PERSON_NAME] - [DATE]" at bounding box center [396, 270] width 193 height 21
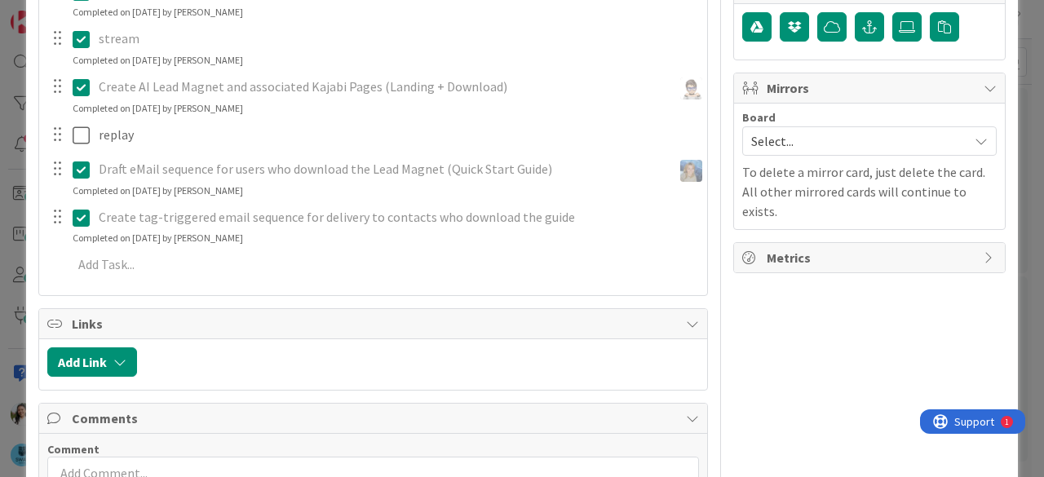
click at [0, 212] on div "ID 1743 The SWAY Academy In Progress Title 29 / 128 AI Event with [PERSON_NAME]…" at bounding box center [522, 238] width 1044 height 477
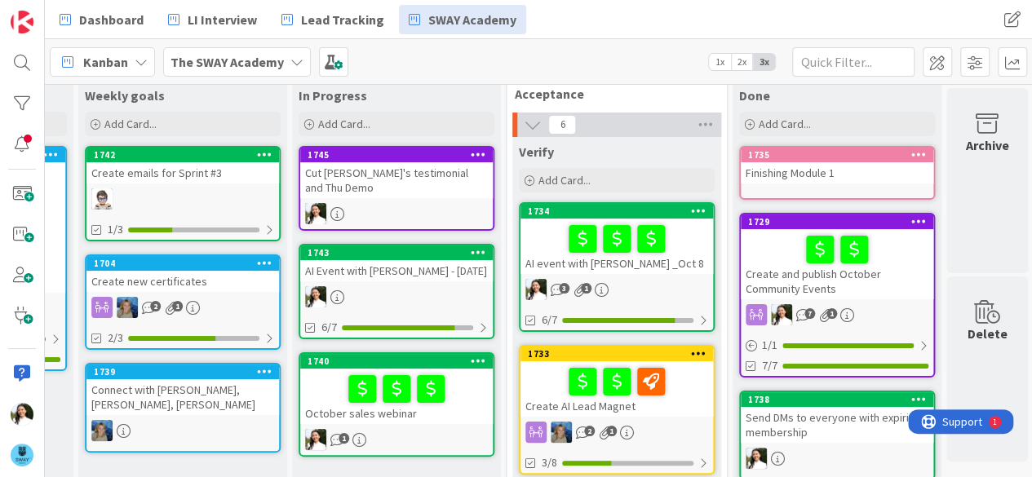
click at [396, 397] on div "October sales webinar" at bounding box center [396, 396] width 193 height 55
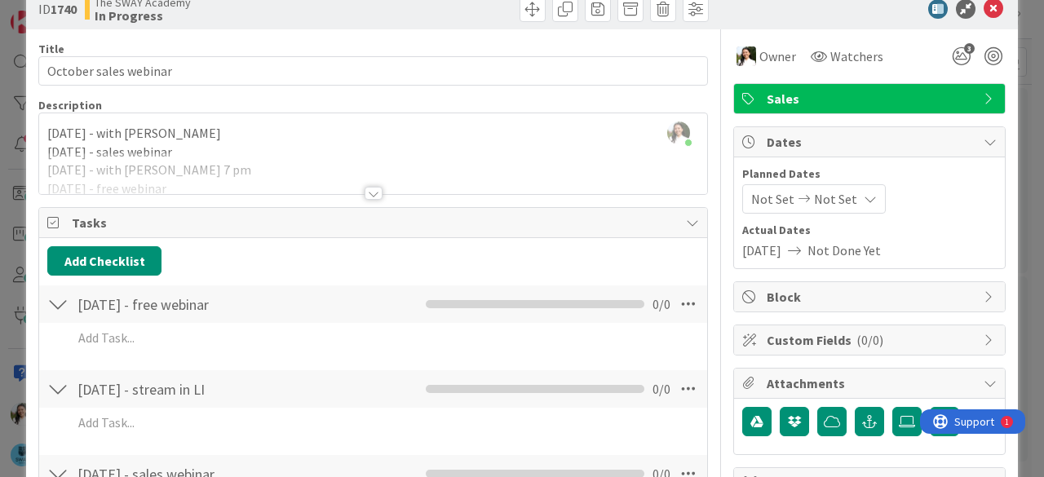
scroll to position [33, 0]
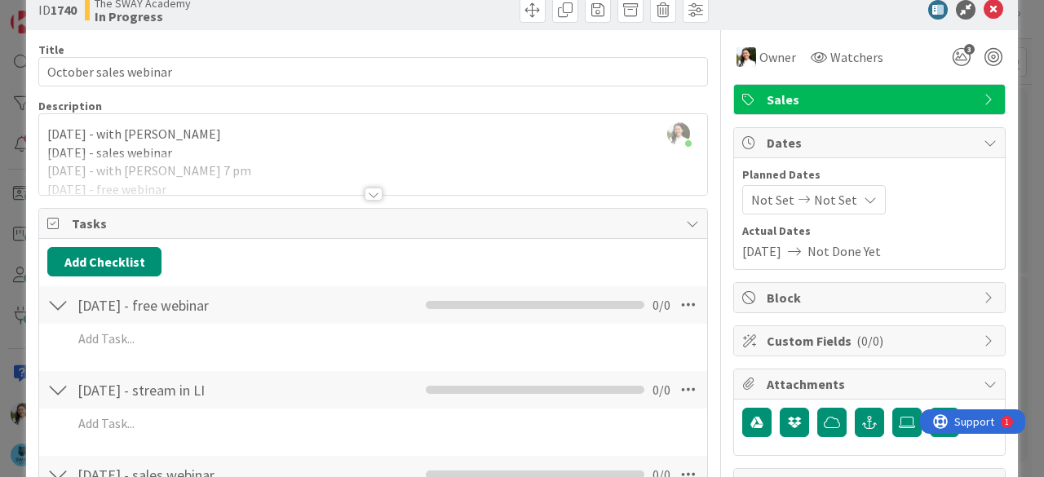
click at [361, 179] on div at bounding box center [373, 174] width 668 height 42
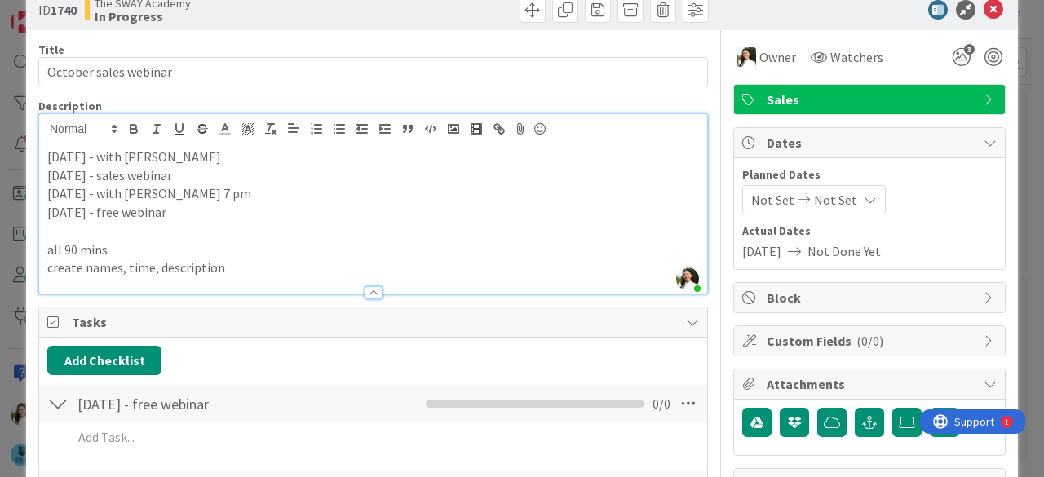
click at [127, 208] on p "[DATE] - free webinar" at bounding box center [373, 212] width 652 height 19
click at [194, 175] on p "[DATE] - sales webinar" at bounding box center [373, 175] width 652 height 19
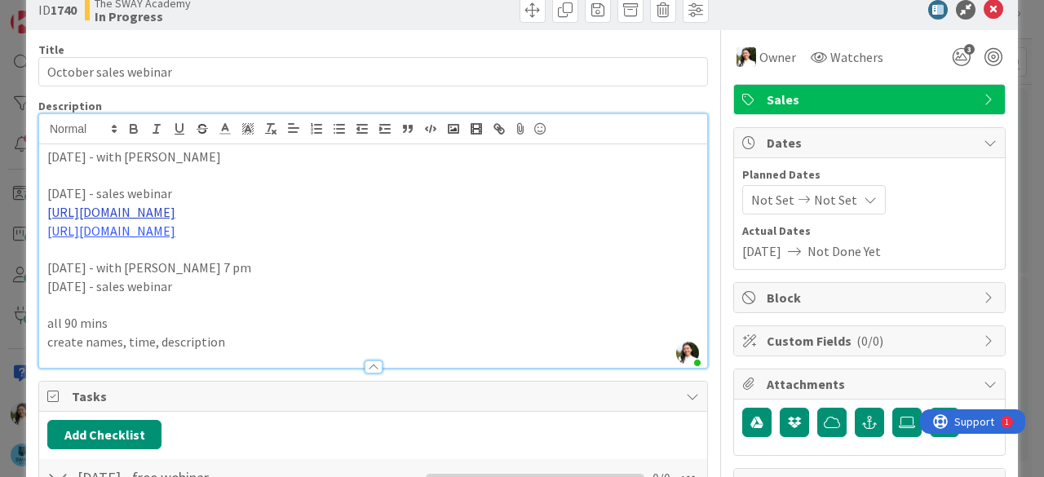
click at [154, 211] on link "[URL][DOMAIN_NAME]" at bounding box center [111, 212] width 128 height 16
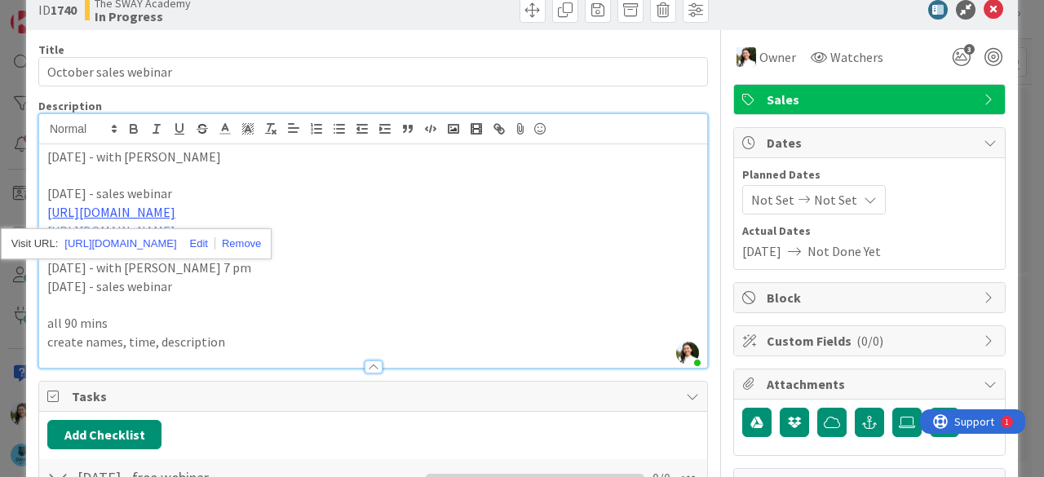
click at [199, 184] on p "[DATE] - sales webinar" at bounding box center [373, 193] width 652 height 19
click at [158, 230] on link "[URL][DOMAIN_NAME]" at bounding box center [111, 231] width 128 height 16
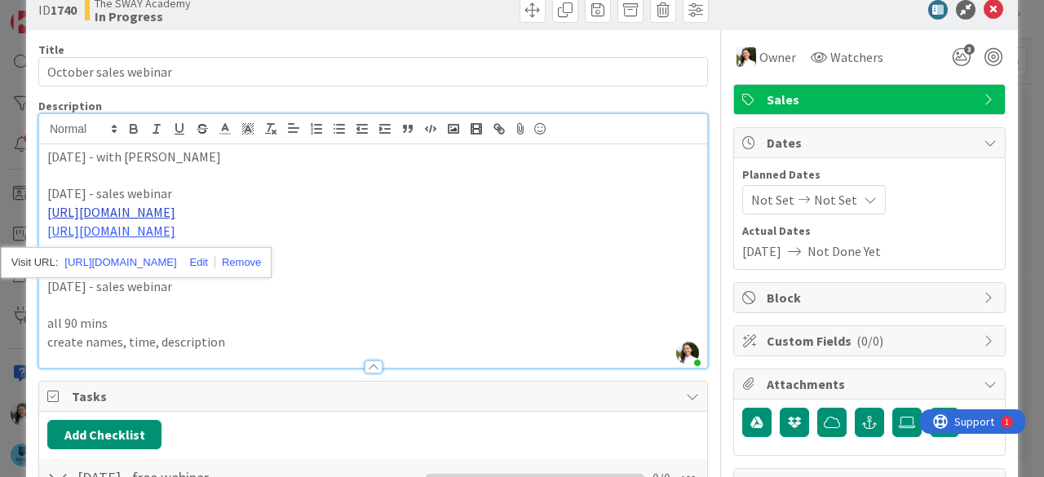
click at [175, 212] on link "[URL][DOMAIN_NAME]" at bounding box center [111, 212] width 128 height 16
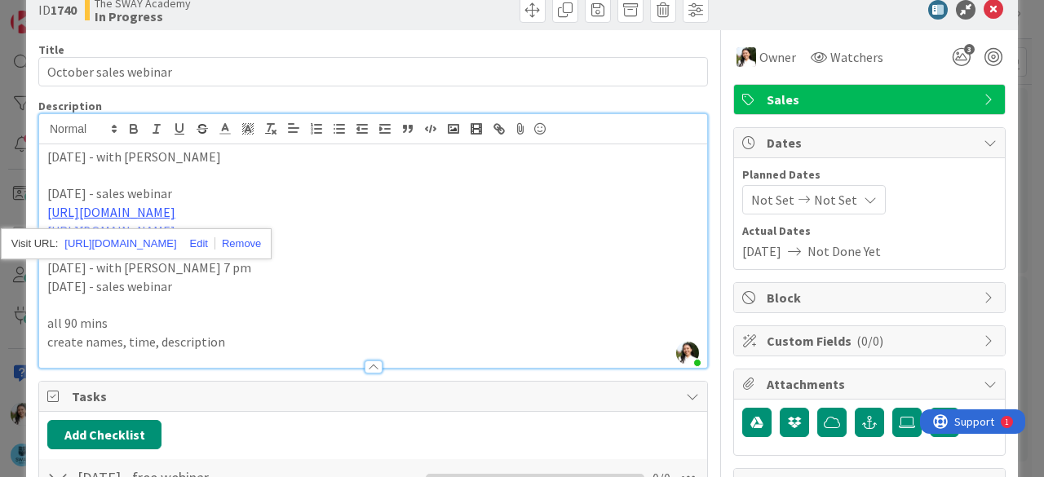
drag, startPoint x: 285, startPoint y: 206, endPoint x: 44, endPoint y: 208, distance: 240.6
click at [44, 208] on div "[DATE] - with [PERSON_NAME] [DATE] - sales webinar [URL][DOMAIN_NAME] [URL][DOM…" at bounding box center [373, 256] width 668 height 224
copy link "[URL][DOMAIN_NAME]"
drag, startPoint x: 201, startPoint y: 227, endPoint x: 47, endPoint y: 224, distance: 153.4
click at [47, 224] on p "[URL][DOMAIN_NAME]" at bounding box center [373, 231] width 652 height 19
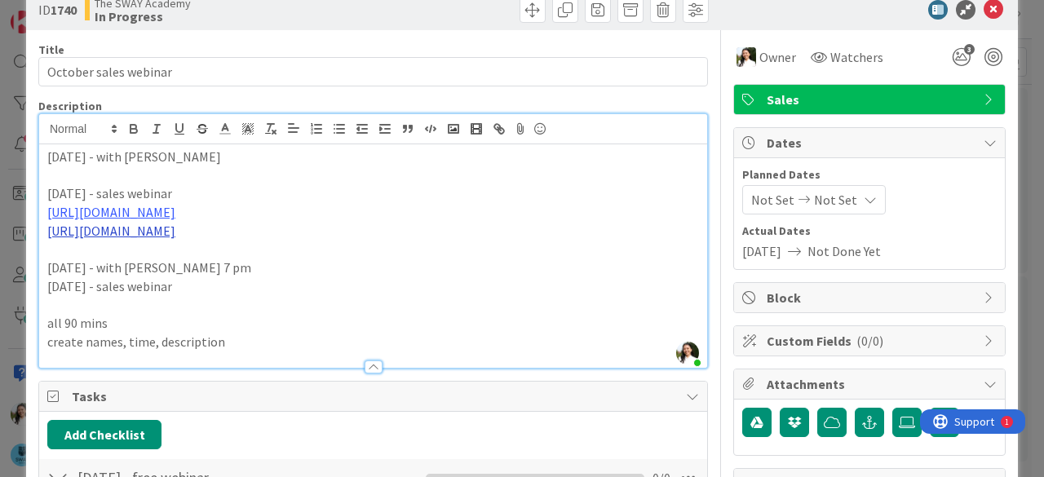
copy link "[URL][DOMAIN_NAME]"
click at [215, 224] on p "[URL][DOMAIN_NAME]" at bounding box center [373, 231] width 652 height 19
